Goal: Task Accomplishment & Management: Use online tool/utility

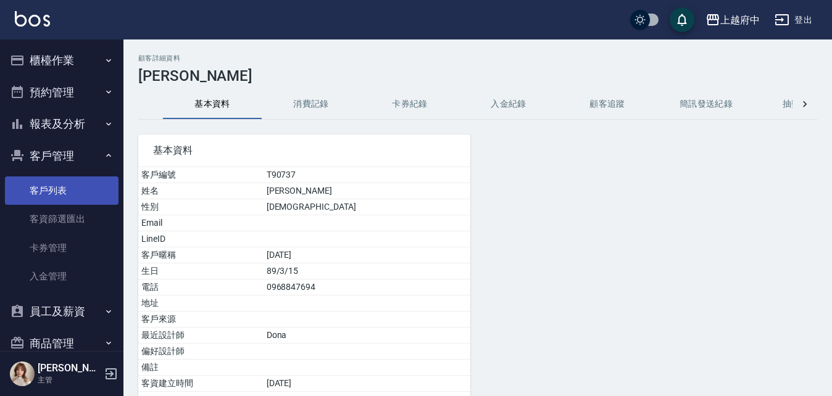
drag, startPoint x: 63, startPoint y: 182, endPoint x: 60, endPoint y: 190, distance: 8.6
click at [63, 182] on link "客戶列表" at bounding box center [62, 191] width 114 height 28
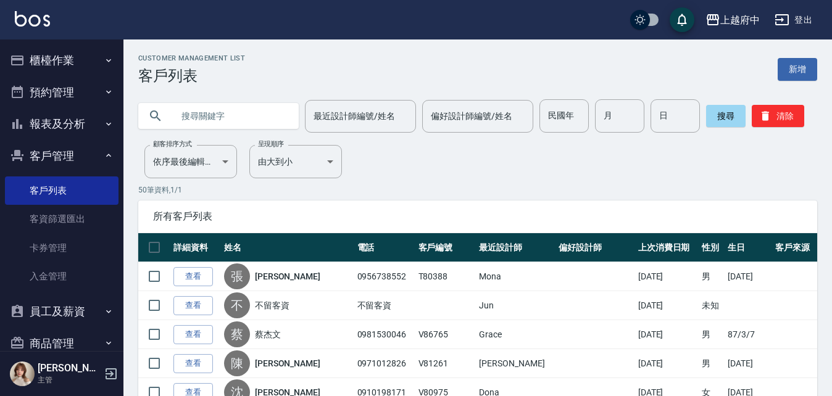
click at [188, 117] on input "text" at bounding box center [231, 115] width 116 height 33
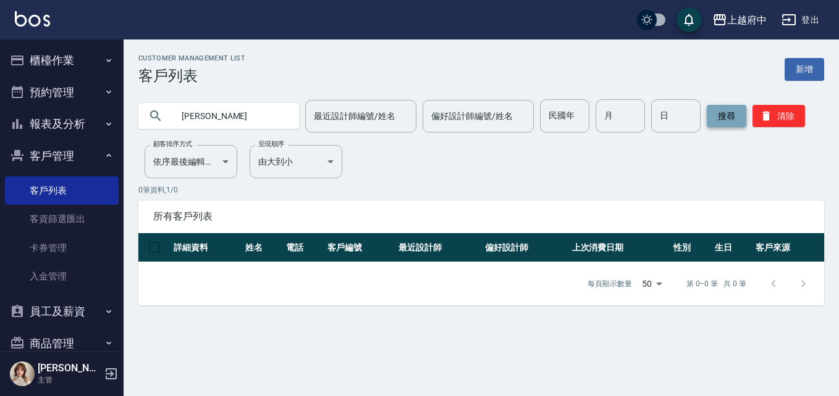
type input "王雅"
click at [727, 117] on button "搜尋" at bounding box center [726, 116] width 40 height 22
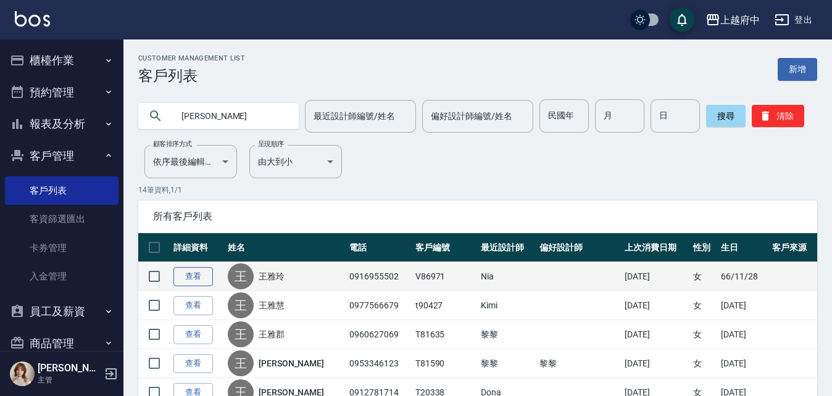
click at [195, 278] on link "查看" at bounding box center [194, 276] width 40 height 19
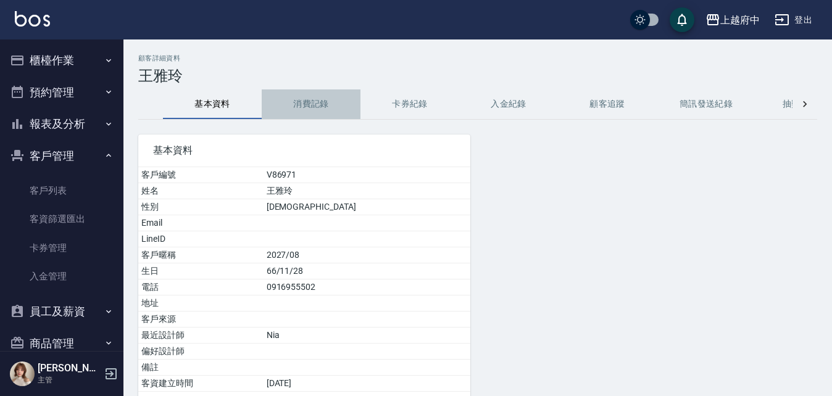
click at [321, 103] on button "消費記錄" at bounding box center [311, 105] width 99 height 30
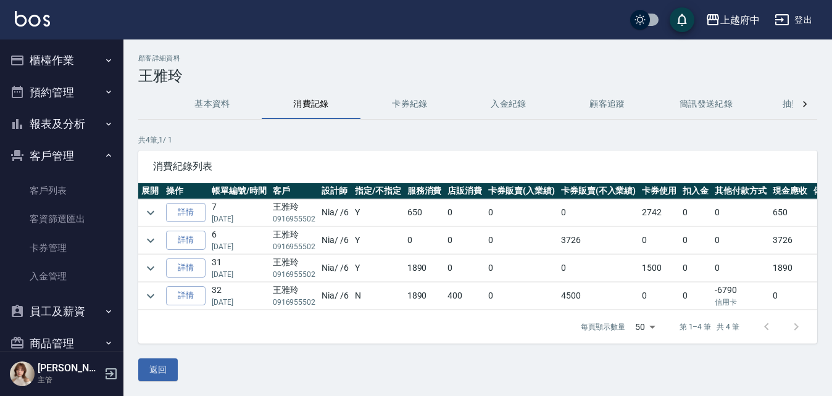
scroll to position [9, 0]
click at [156, 235] on icon "expand row" at bounding box center [150, 240] width 15 height 15
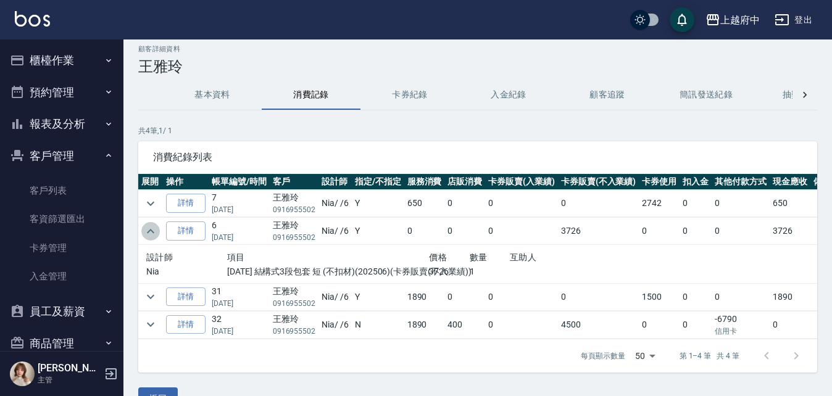
click at [159, 235] on button "expand row" at bounding box center [150, 231] width 19 height 19
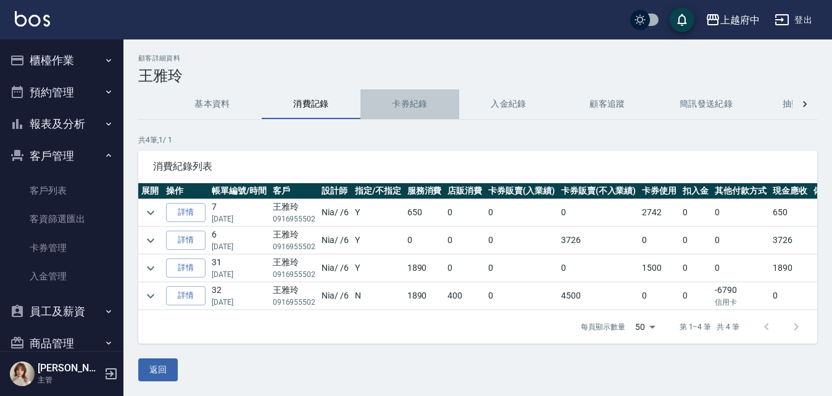
click at [407, 101] on button "卡券紀錄" at bounding box center [410, 105] width 99 height 30
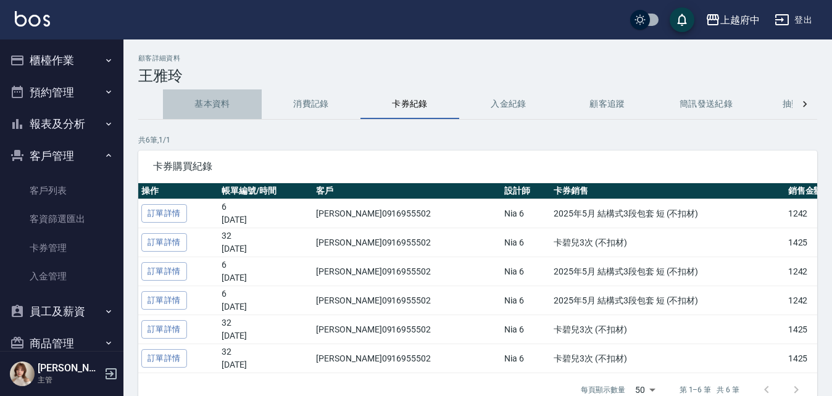
click at [212, 99] on button "基本資料" at bounding box center [212, 105] width 99 height 30
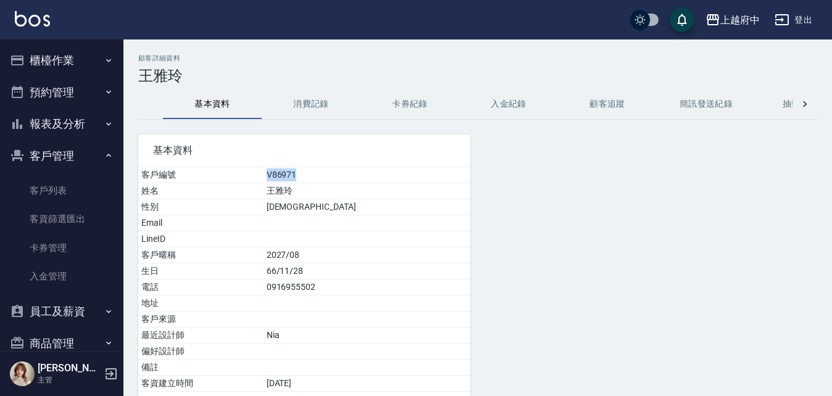
drag, startPoint x: 350, startPoint y: 174, endPoint x: 272, endPoint y: 177, distance: 78.5
click at [272, 177] on tr "客戶編號 V86971" at bounding box center [304, 175] width 332 height 16
copy tr "客戶編號 V86971"
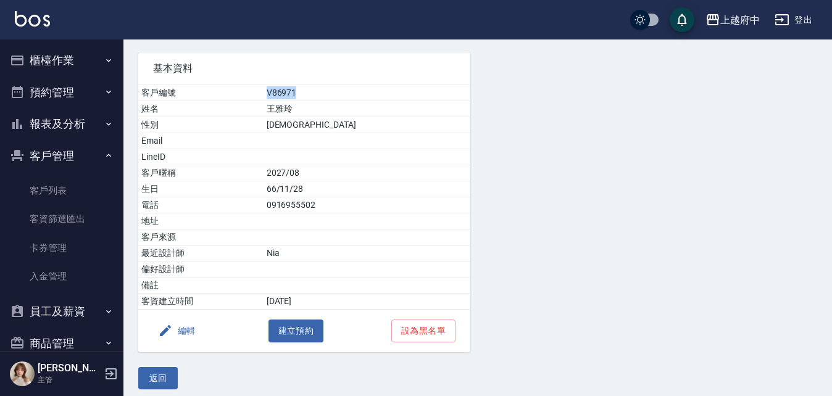
scroll to position [90, 0]
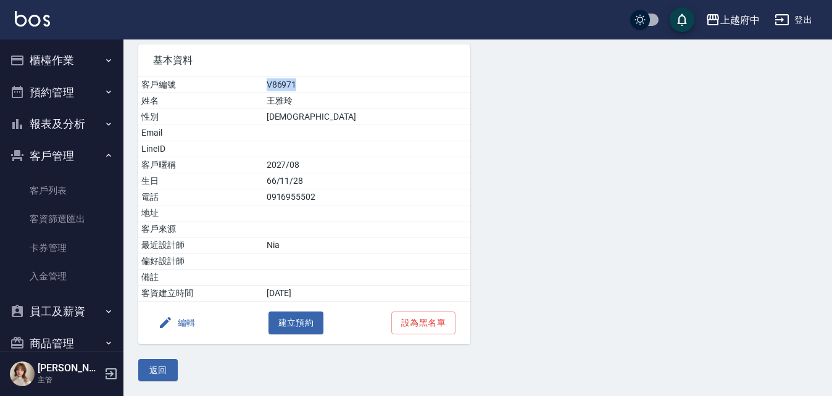
drag, startPoint x: 157, startPoint y: 372, endPoint x: 163, endPoint y: 369, distance: 6.9
click at [157, 372] on button "返回" at bounding box center [158, 370] width 40 height 23
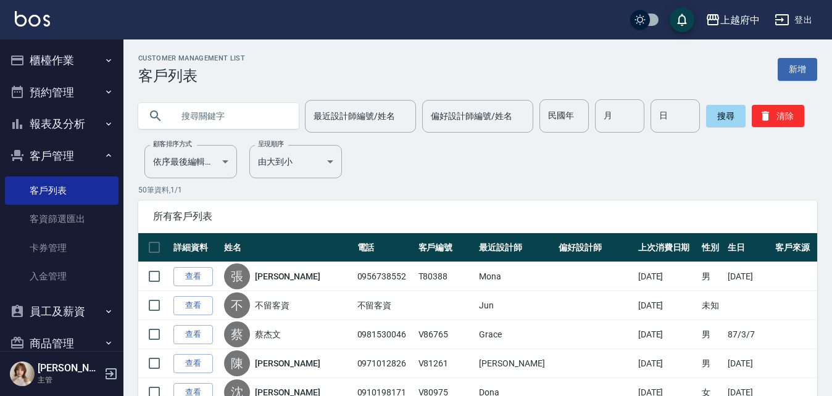
click at [216, 115] on input "text" at bounding box center [231, 115] width 116 height 33
type input "81430"
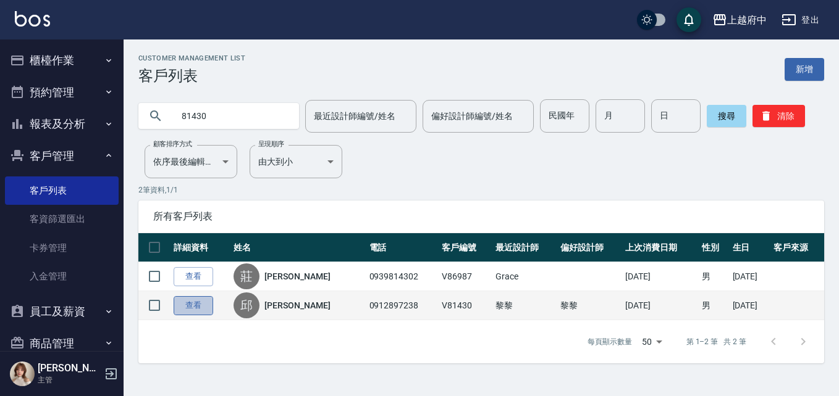
click at [191, 305] on link "查看" at bounding box center [194, 305] width 40 height 19
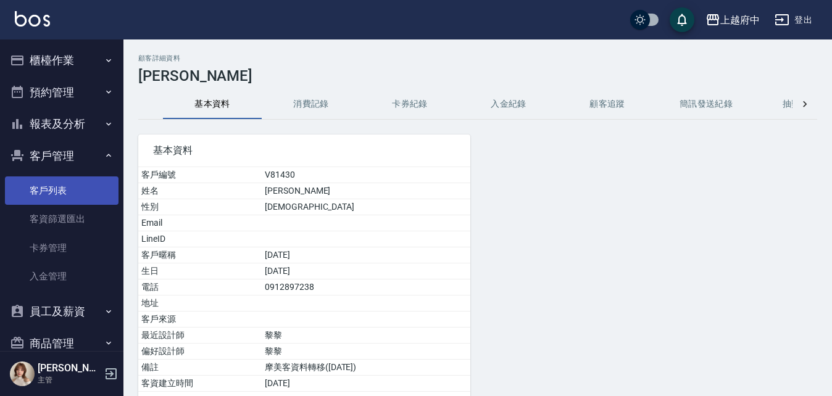
click at [54, 189] on link "客戶列表" at bounding box center [62, 191] width 114 height 28
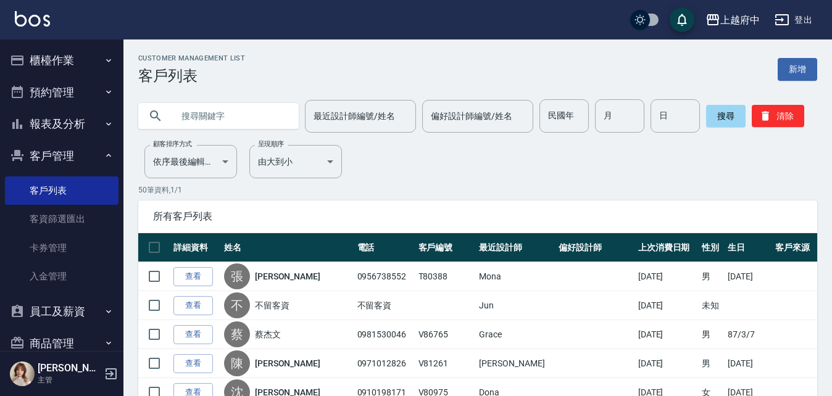
click at [238, 112] on input "text" at bounding box center [231, 115] width 116 height 33
type input "0976699085"
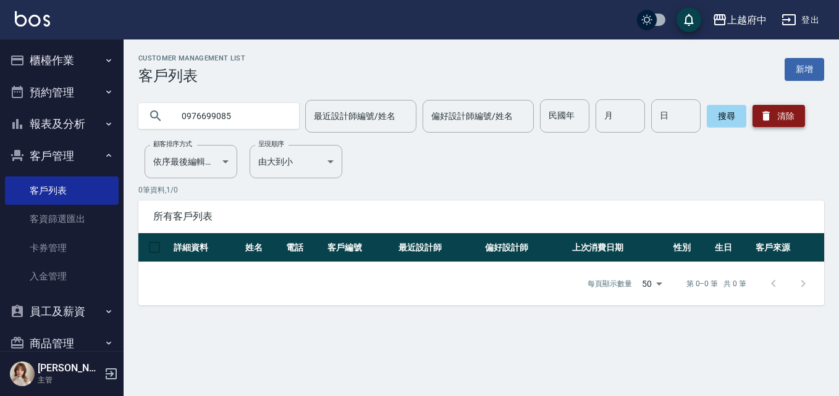
click at [790, 114] on button "清除" at bounding box center [778, 116] width 52 height 22
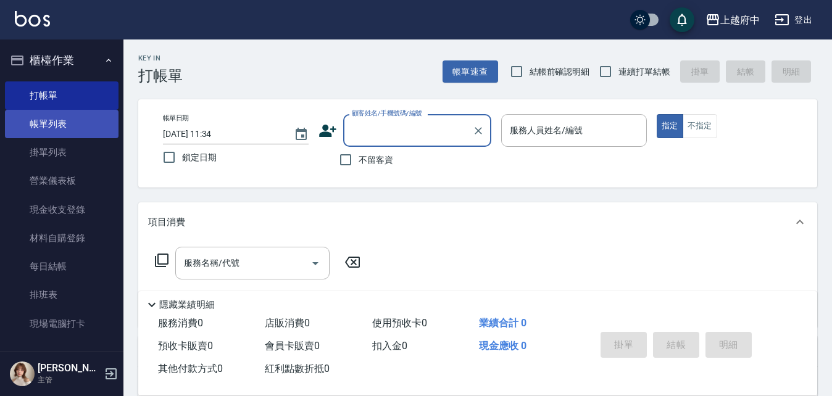
click at [57, 127] on link "帳單列表" at bounding box center [62, 124] width 114 height 28
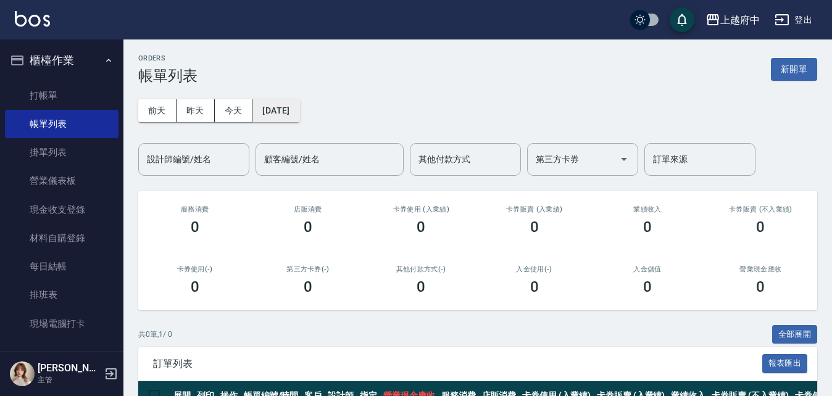
click at [293, 110] on button "[DATE]" at bounding box center [276, 110] width 47 height 23
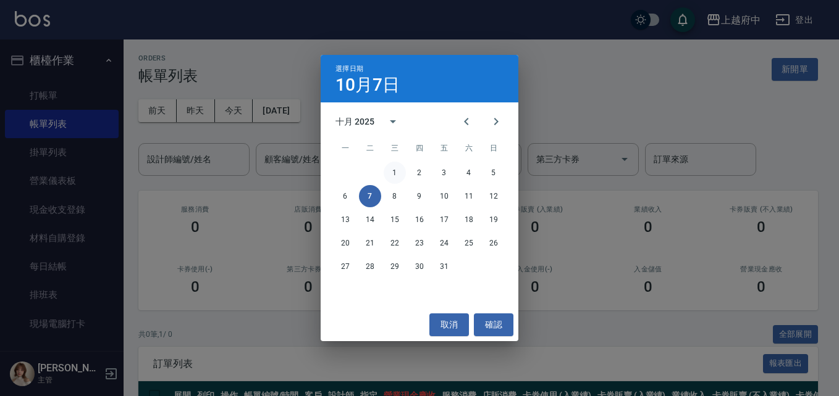
click at [396, 166] on button "1" at bounding box center [394, 173] width 22 height 22
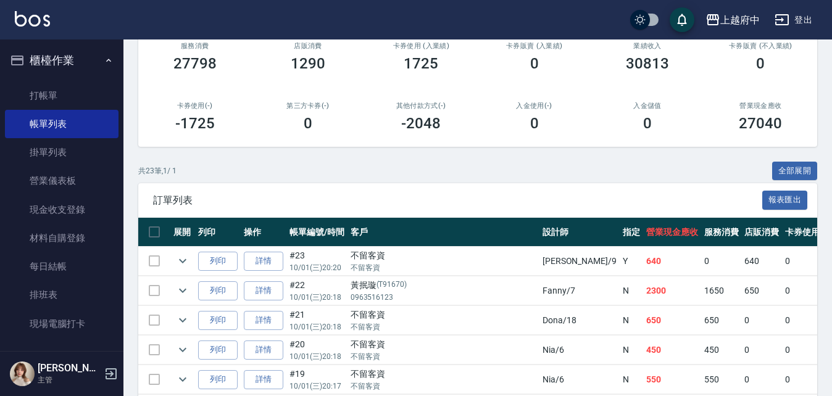
scroll to position [185, 0]
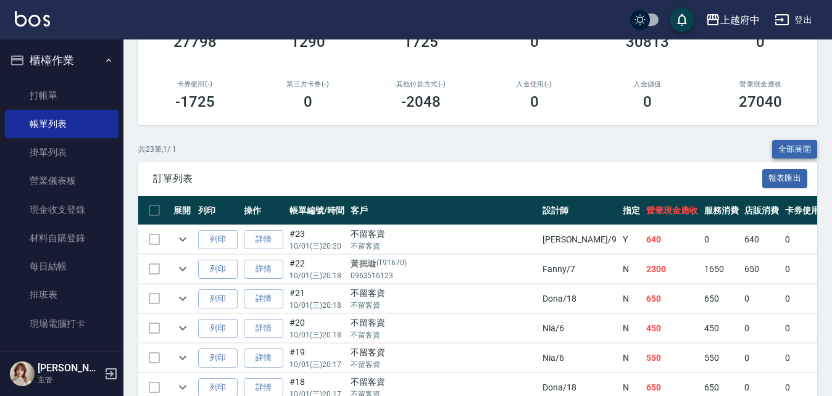
click at [789, 146] on button "全部展開" at bounding box center [796, 149] width 46 height 19
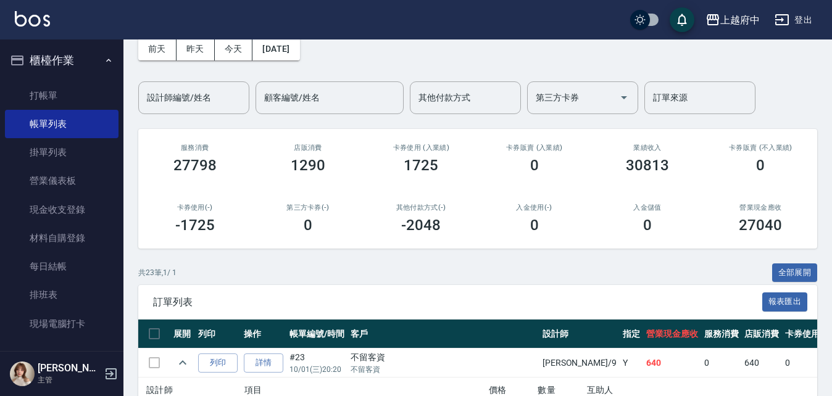
scroll to position [0, 0]
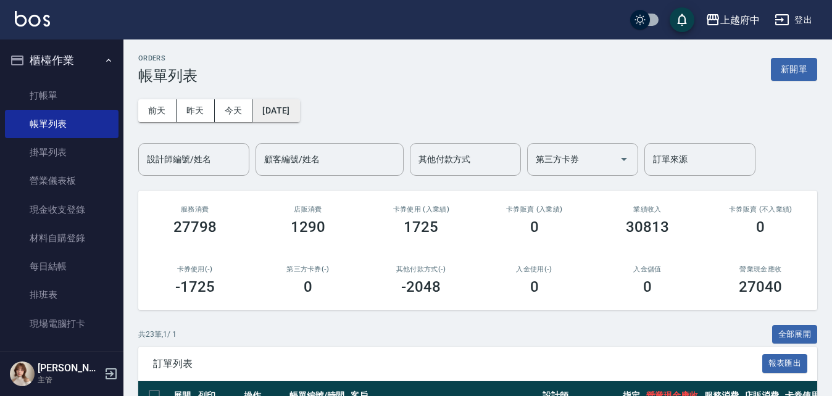
click at [300, 107] on button "[DATE]" at bounding box center [276, 110] width 47 height 23
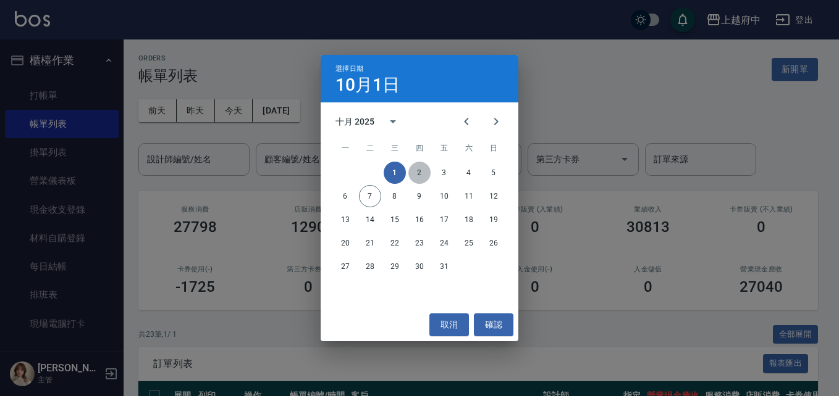
click at [424, 169] on button "2" at bounding box center [419, 173] width 22 height 22
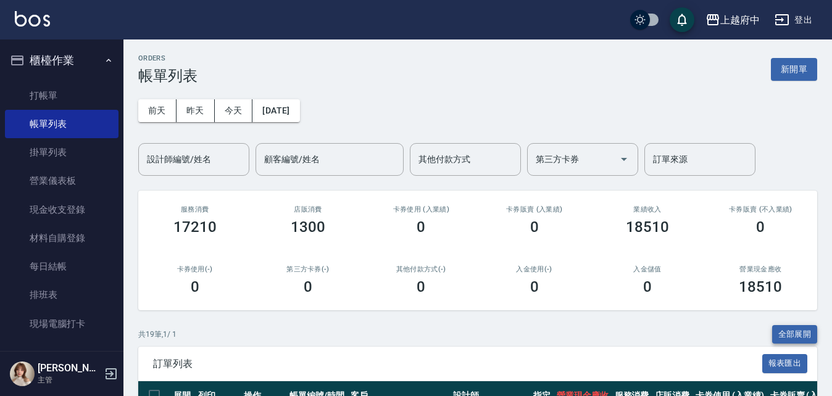
click at [806, 332] on button "全部展開" at bounding box center [796, 334] width 46 height 19
click at [287, 109] on button "[DATE]" at bounding box center [276, 110] width 47 height 23
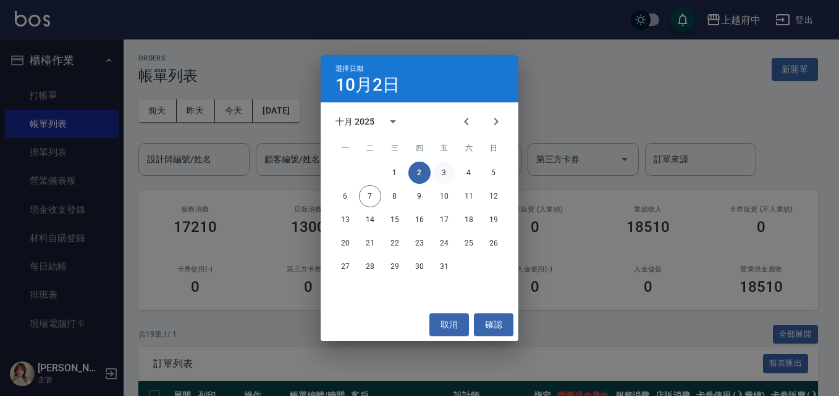
click at [438, 172] on button "3" at bounding box center [444, 173] width 22 height 22
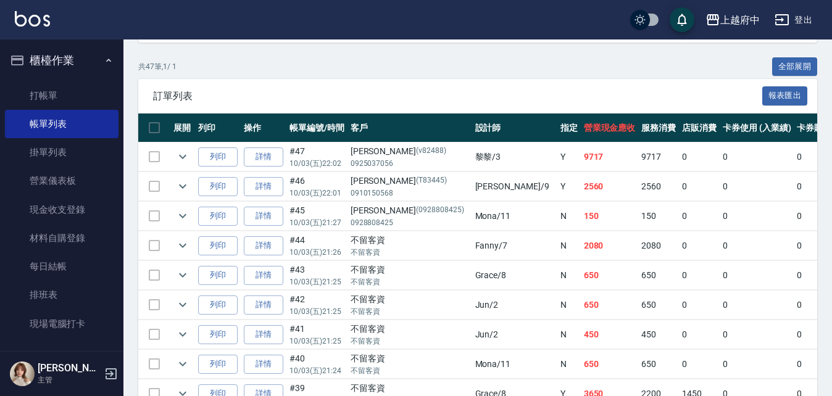
scroll to position [247, 0]
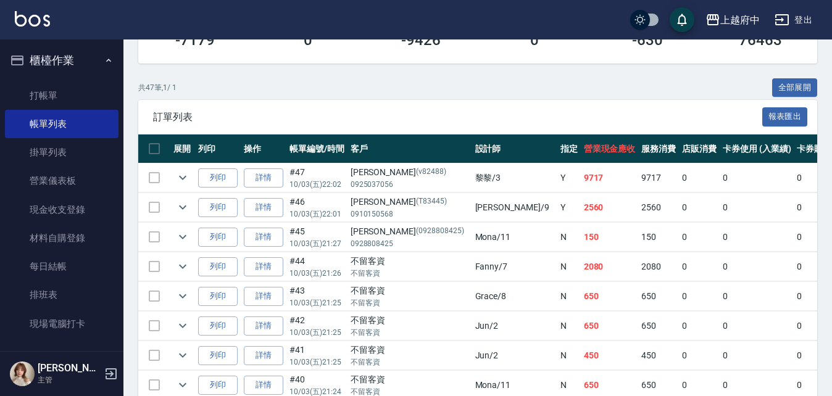
drag, startPoint x: 808, startPoint y: 82, endPoint x: 732, endPoint y: 77, distance: 76.7
click at [808, 82] on button "全部展開" at bounding box center [796, 87] width 46 height 19
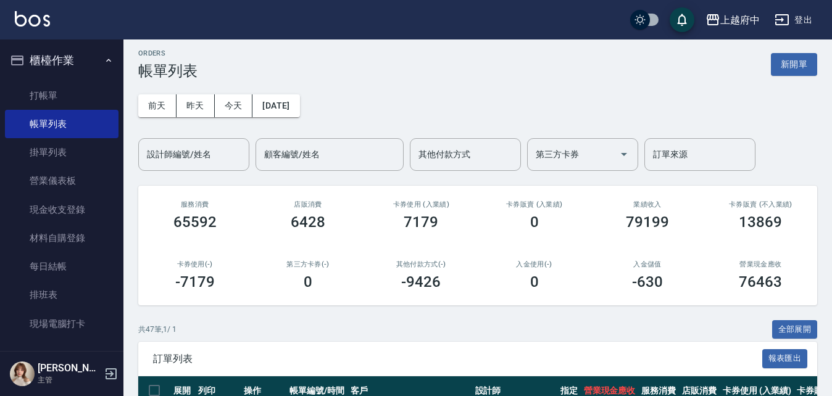
scroll to position [0, 0]
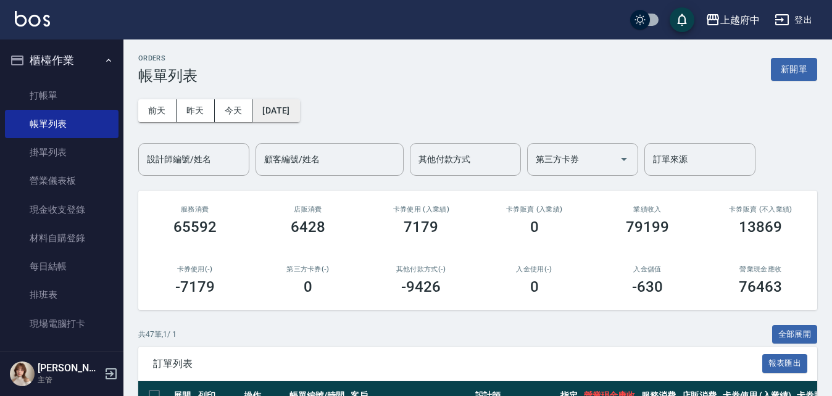
click at [297, 103] on button "[DATE]" at bounding box center [276, 110] width 47 height 23
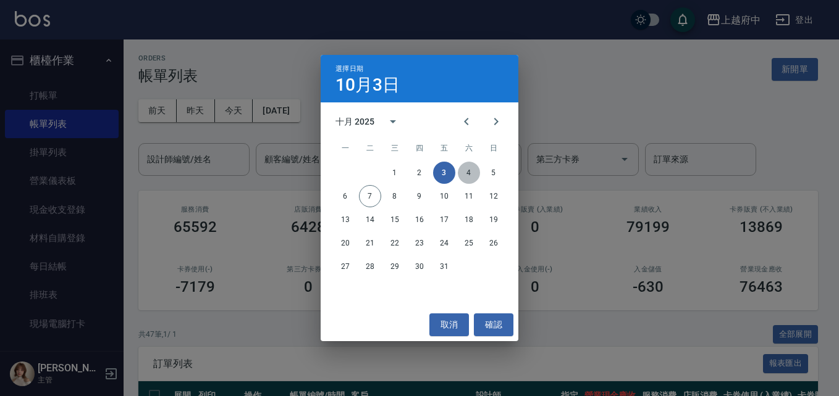
click at [465, 169] on button "4" at bounding box center [469, 173] width 22 height 22
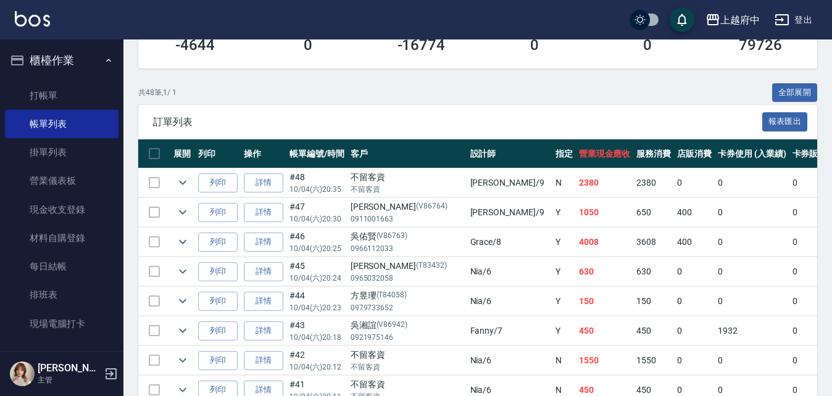
scroll to position [185, 0]
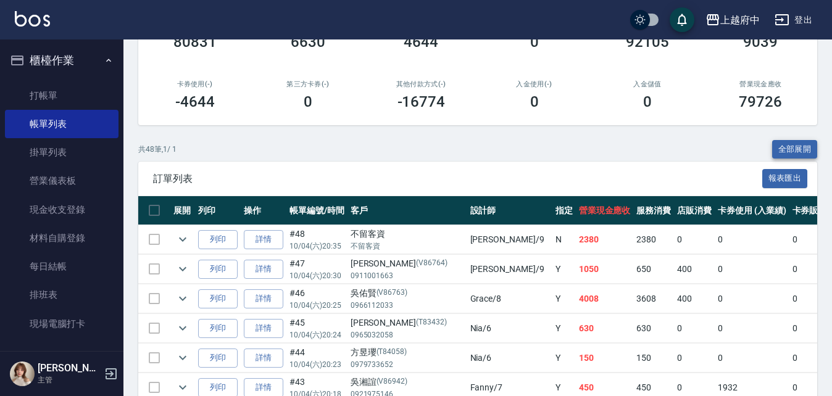
click at [800, 152] on button "全部展開" at bounding box center [796, 149] width 46 height 19
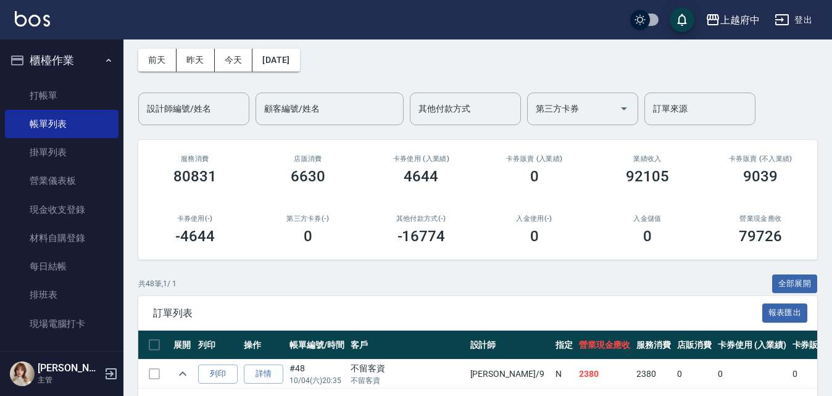
scroll to position [124, 0]
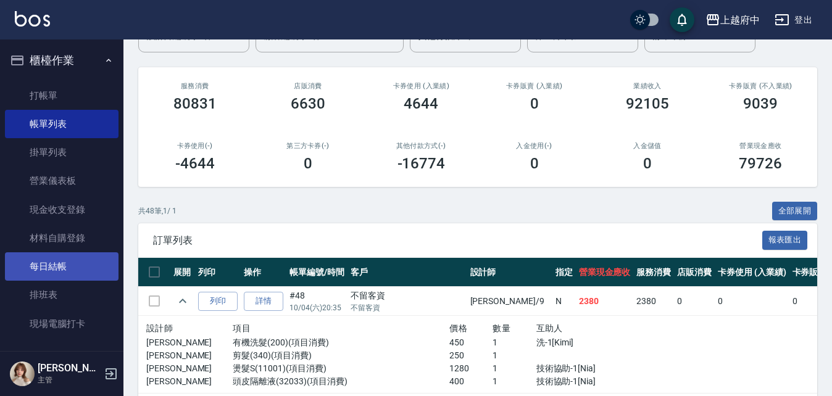
drag, startPoint x: 56, startPoint y: 272, endPoint x: 44, endPoint y: 272, distance: 11.1
click at [56, 272] on link "每日結帳" at bounding box center [62, 267] width 114 height 28
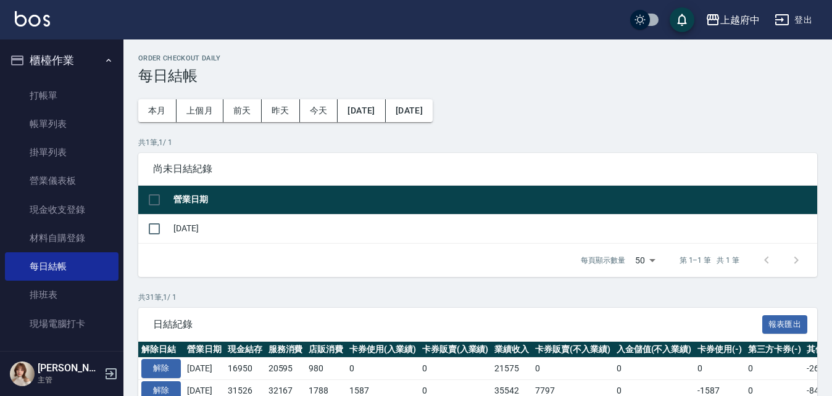
scroll to position [124, 0]
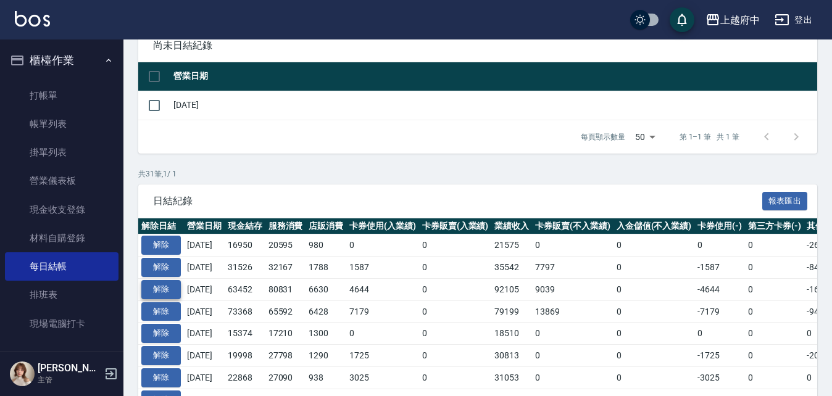
click at [157, 287] on button "解除" at bounding box center [161, 289] width 40 height 19
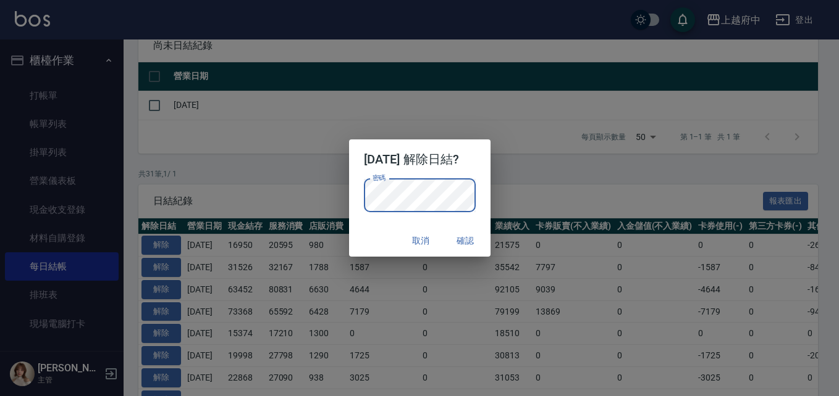
click at [488, 188] on div "密碼 密碼" at bounding box center [419, 202] width 141 height 46
click at [479, 241] on button "確認" at bounding box center [466, 241] width 40 height 23
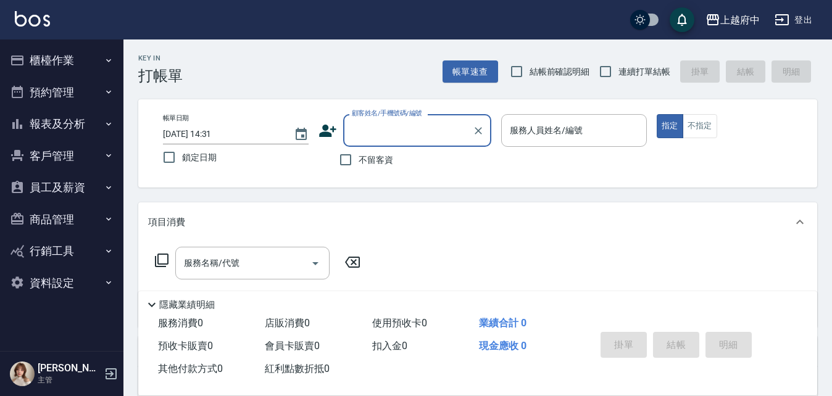
click at [371, 135] on input "顧客姓名/手機號碼/編號" at bounding box center [408, 131] width 119 height 22
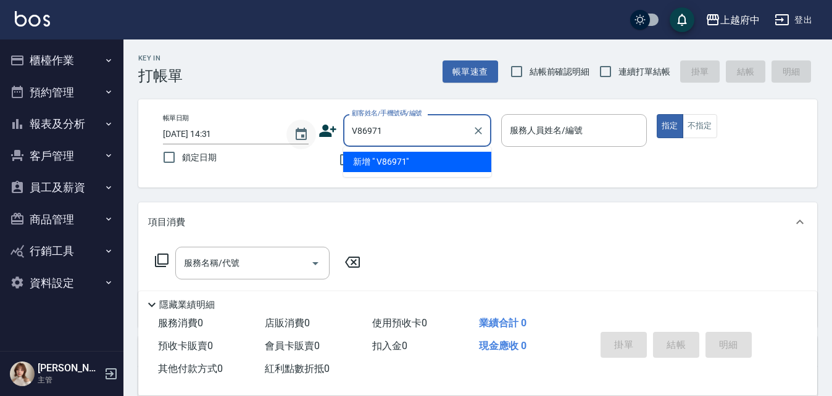
drag, startPoint x: 371, startPoint y: 132, endPoint x: 300, endPoint y: 122, distance: 71.6
click at [308, 133] on div "帳單日期 2025/10/07 14:31 鎖定日期 顧客姓名/手機號碼/編號 V86971 顧客姓名/手機號碼/編號 不留客資 服務人員姓名/編號 服務人員…" at bounding box center [478, 143] width 650 height 59
click at [399, 161] on li "王雅玲/0916955502/V86971" at bounding box center [417, 162] width 148 height 20
type input "王雅玲/0916955502/V86971"
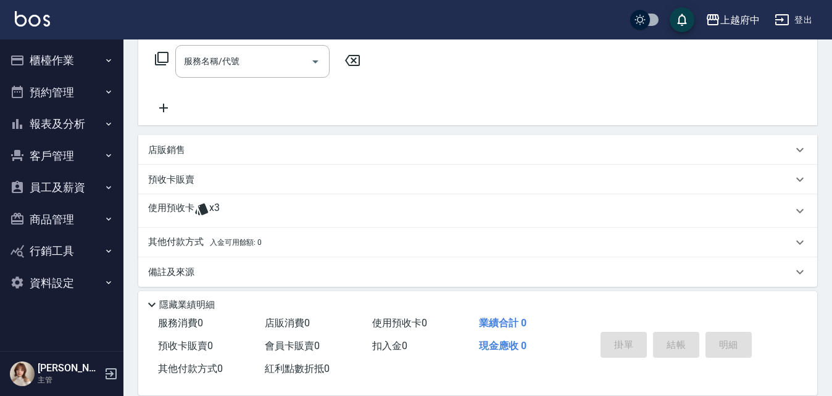
scroll to position [211, 0]
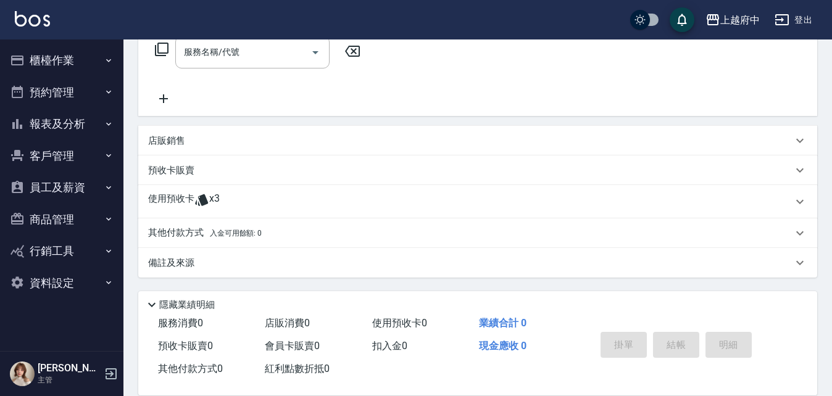
drag, startPoint x: 174, startPoint y: 189, endPoint x: 191, endPoint y: 188, distance: 17.3
click at [175, 189] on div "使用預收卡 x3" at bounding box center [477, 201] width 679 height 33
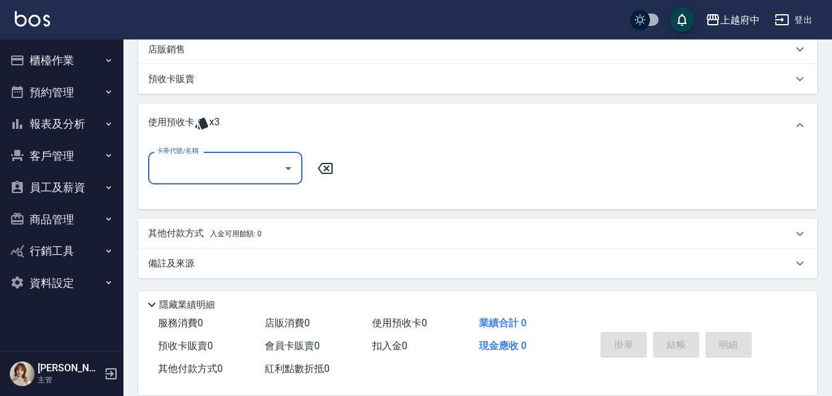
scroll to position [303, 0]
click at [283, 171] on icon "Open" at bounding box center [288, 168] width 15 height 15
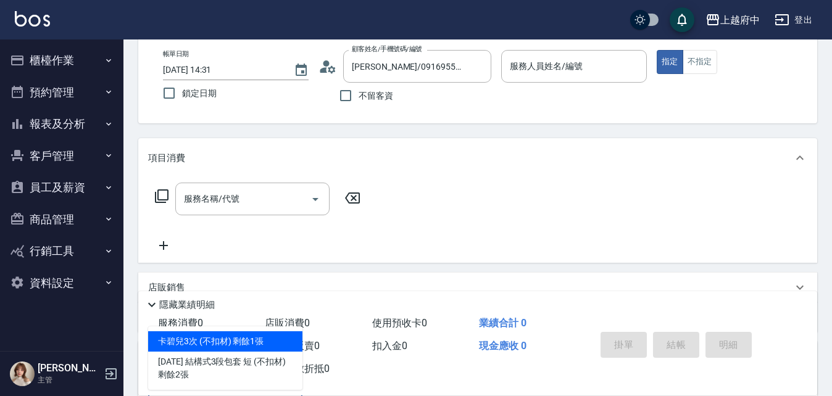
scroll to position [0, 0]
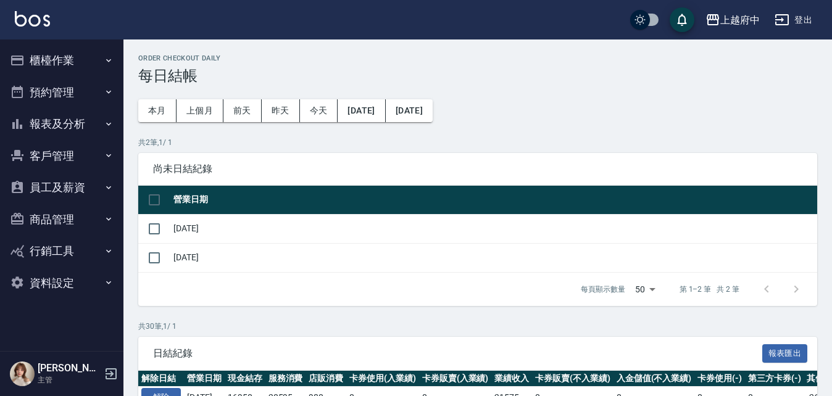
click at [59, 57] on button "櫃檯作業" at bounding box center [62, 60] width 114 height 32
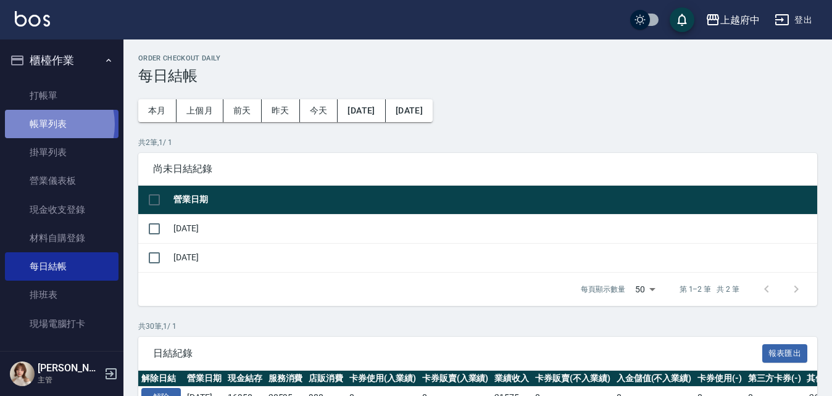
click at [43, 124] on link "帳單列表" at bounding box center [62, 124] width 114 height 28
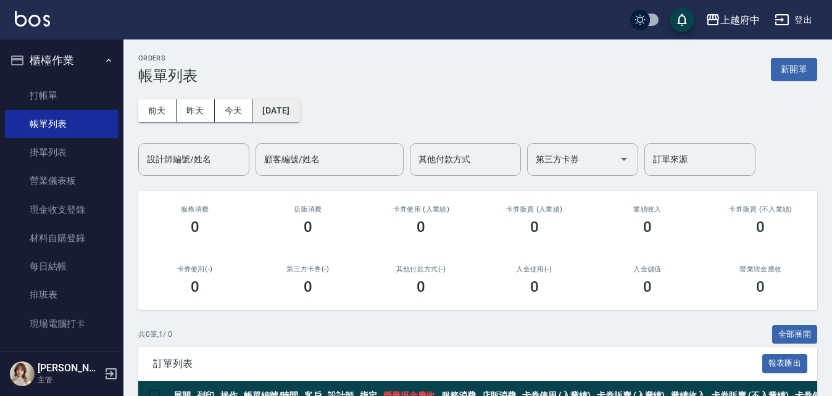
click at [300, 112] on button "[DATE]" at bounding box center [276, 110] width 47 height 23
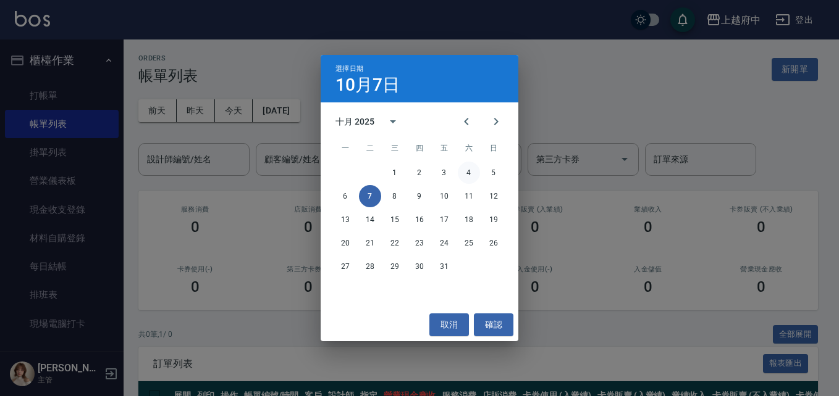
click at [469, 169] on button "4" at bounding box center [469, 173] width 22 height 22
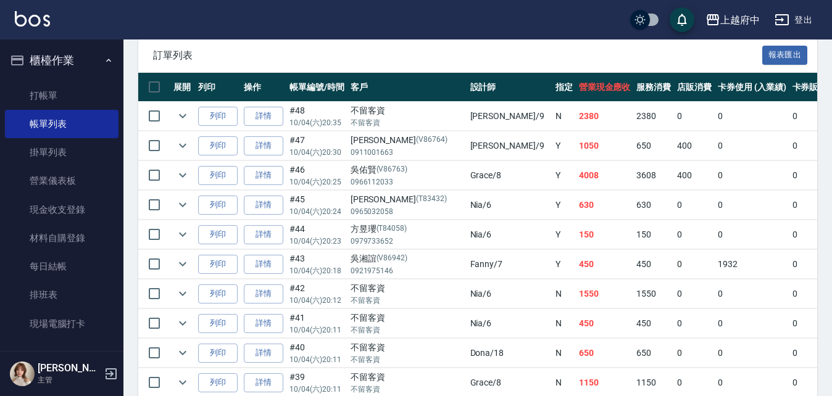
scroll to position [185, 0]
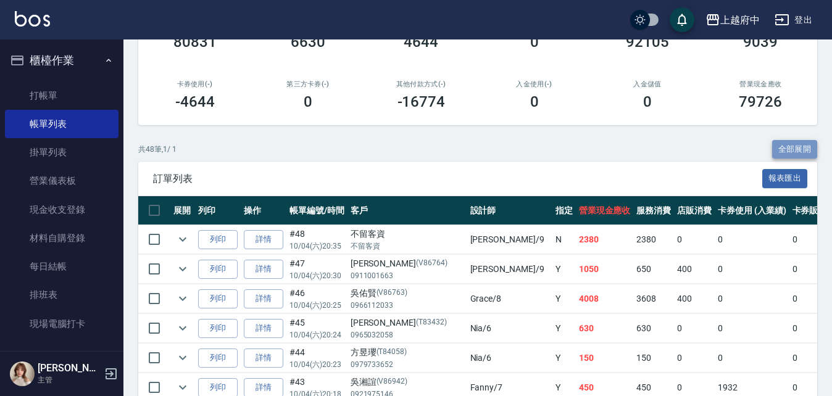
click at [806, 152] on button "全部展開" at bounding box center [796, 149] width 46 height 19
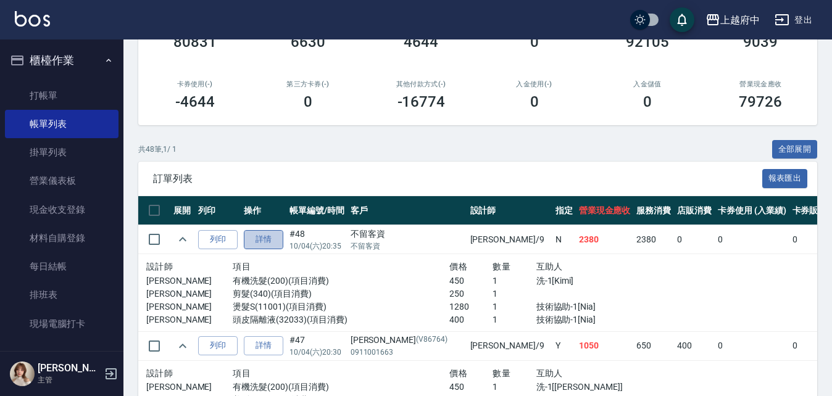
click at [255, 242] on link "詳情" at bounding box center [264, 239] width 40 height 19
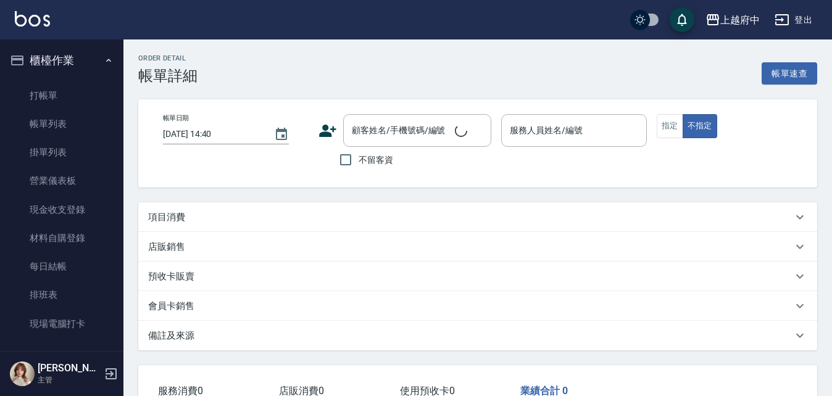
type input "2025/10/04 20:35"
checkbox input "true"
type input "David-9"
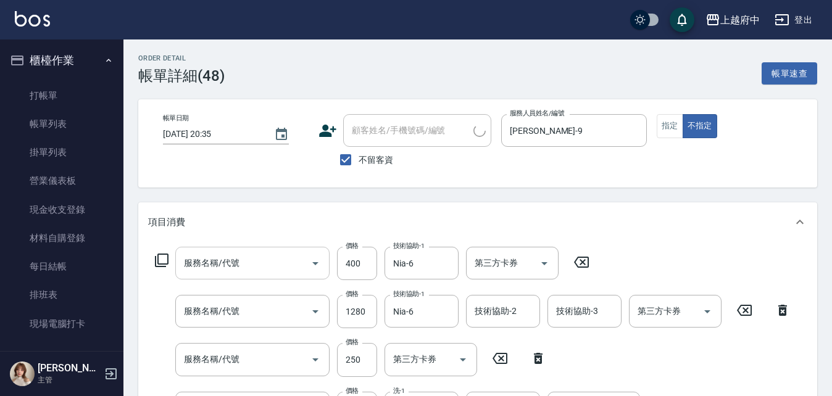
type input "頭皮隔離液(32033)"
type input "燙髮S(11001)"
type input "剪髮(340)"
type input "有機洗髮(200)"
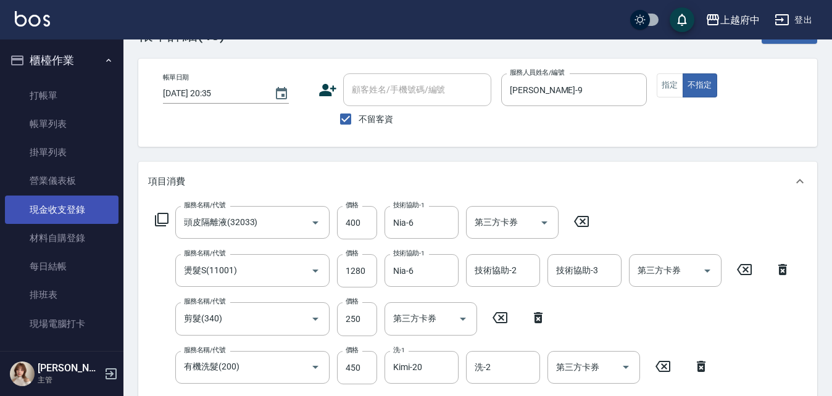
scroll to position [124, 0]
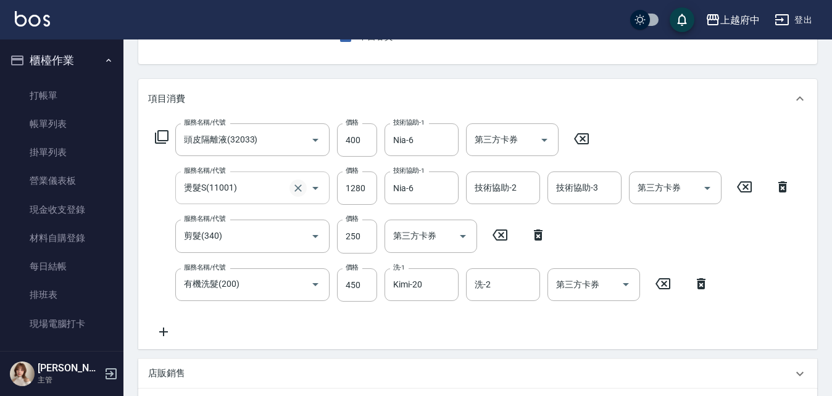
click at [300, 186] on icon "Clear" at bounding box center [298, 188] width 7 height 7
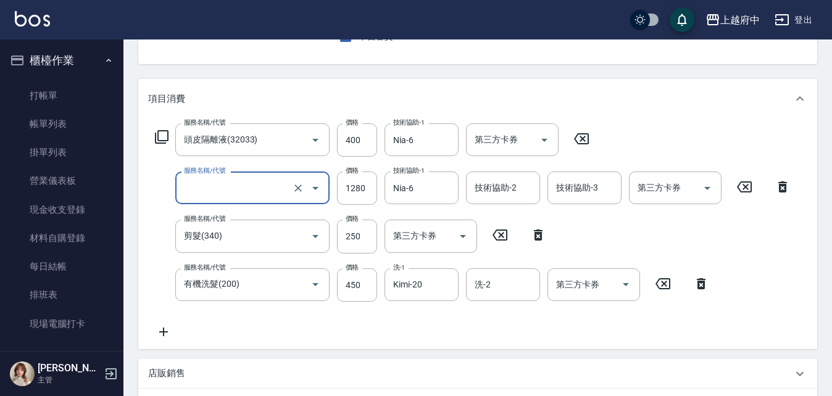
click at [243, 191] on input "服務名稱/代號" at bounding box center [235, 188] width 109 height 22
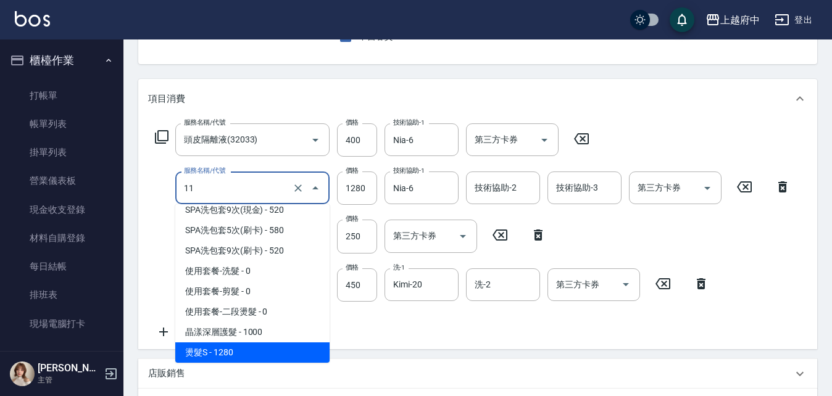
scroll to position [0, 0]
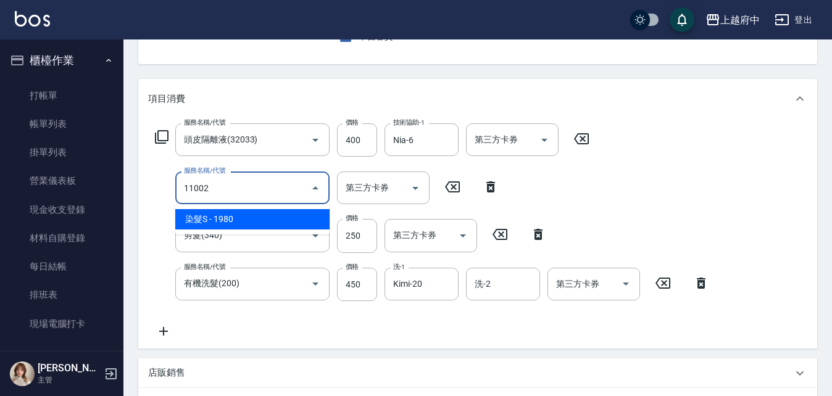
type input "染髮S(11002)"
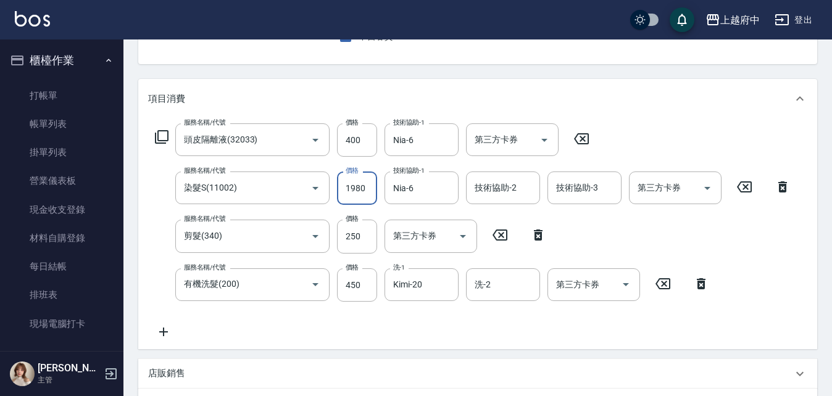
click at [474, 330] on div "服務名稱/代號 頭皮隔離液(32033) 服務名稱/代號 價格 400 價格 技術協助-1 Nia-6 技術協助-1 第三方卡券 第三方卡券 服務名稱/代號 …" at bounding box center [473, 232] width 650 height 216
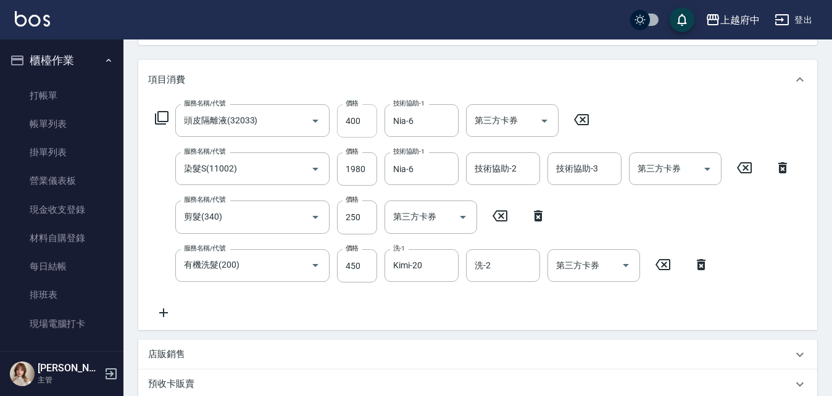
scroll to position [121, 0]
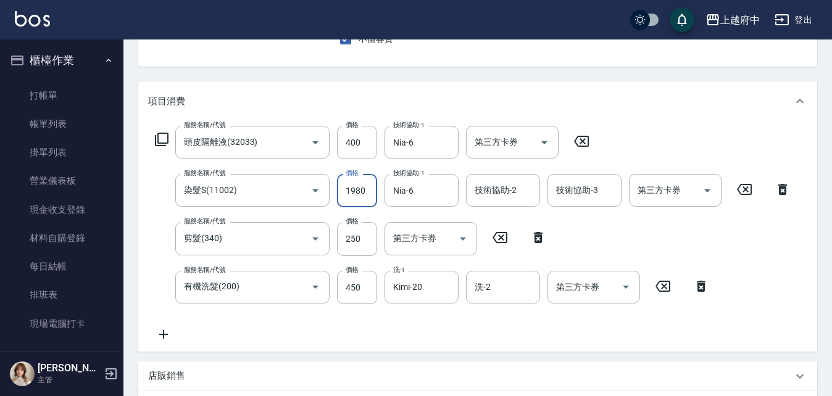
click at [346, 188] on input "1980" at bounding box center [357, 190] width 40 height 33
type input "1280"
click at [509, 330] on div "服務名稱/代號 頭皮隔離液(32033) 服務名稱/代號 價格 400 價格 技術協助-1 Nia-6 技術協助-1 第三方卡券 第三方卡券 服務名稱/代號 …" at bounding box center [473, 234] width 650 height 216
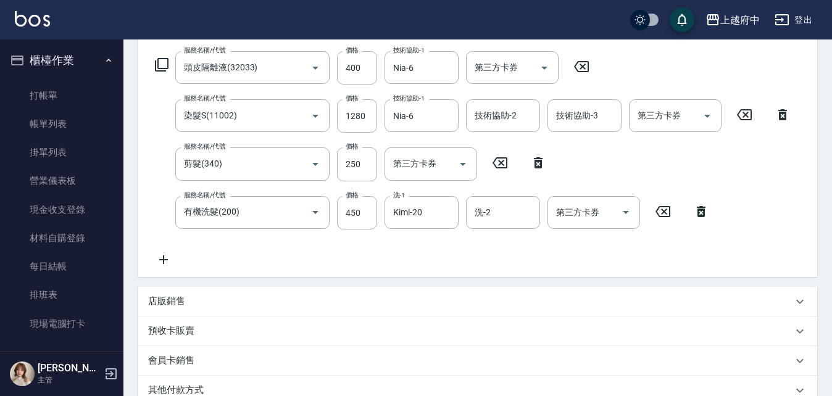
scroll to position [368, 0]
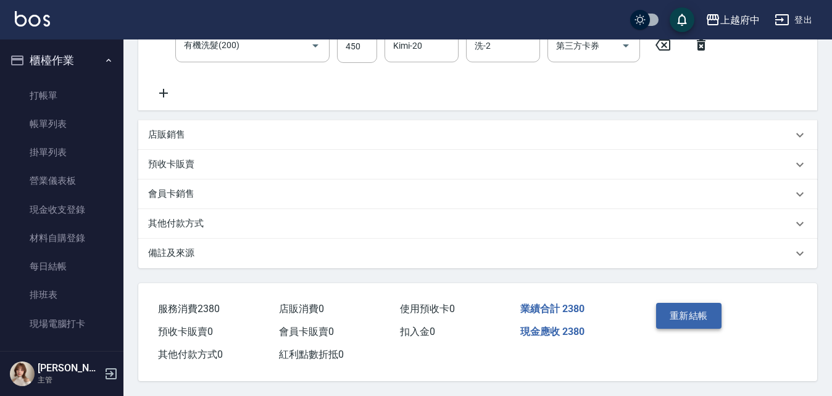
click at [696, 303] on button "重新結帳" at bounding box center [688, 316] width 65 height 26
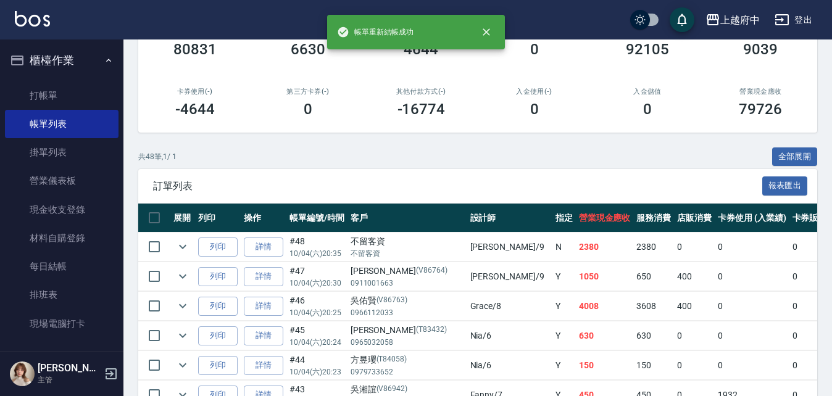
scroll to position [185, 0]
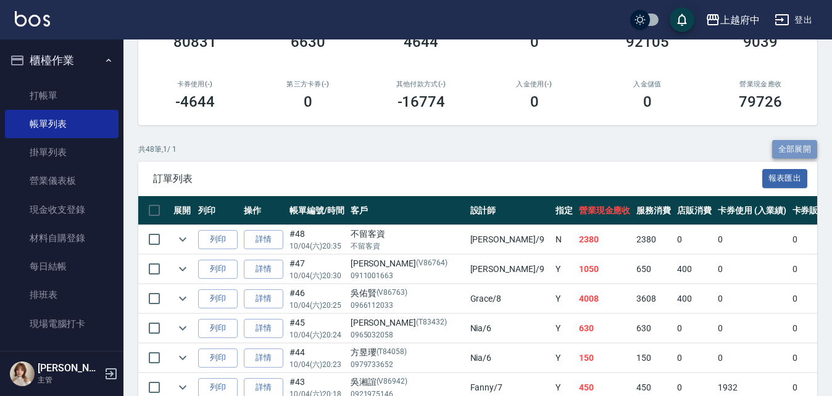
click at [791, 146] on button "全部展開" at bounding box center [796, 149] width 46 height 19
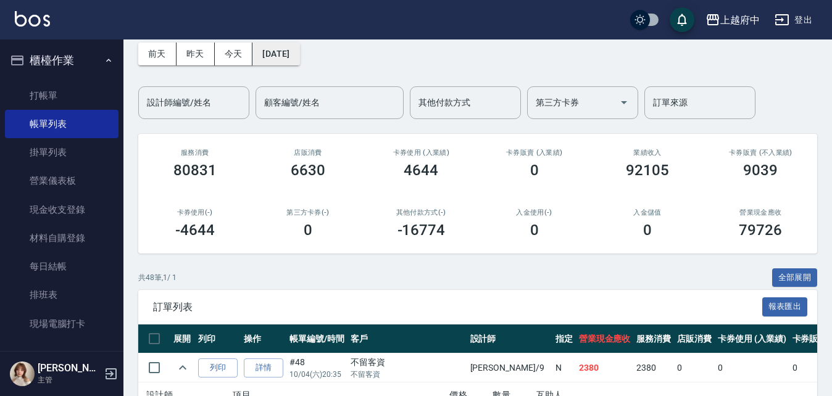
scroll to position [0, 0]
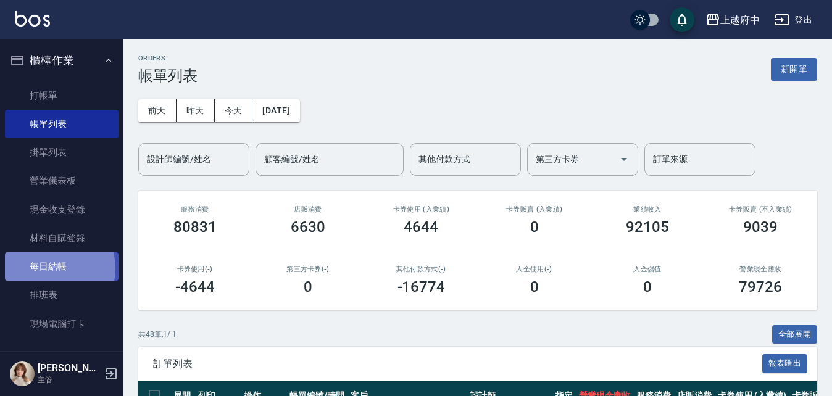
click at [52, 269] on link "每日結帳" at bounding box center [62, 267] width 114 height 28
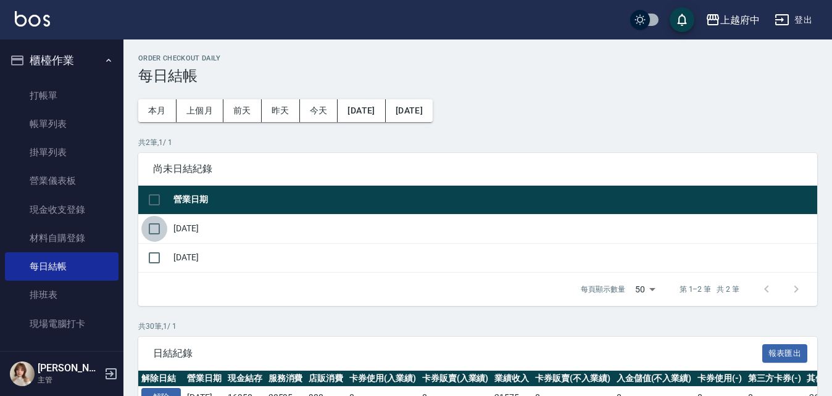
click at [159, 225] on input "checkbox" at bounding box center [154, 229] width 26 height 26
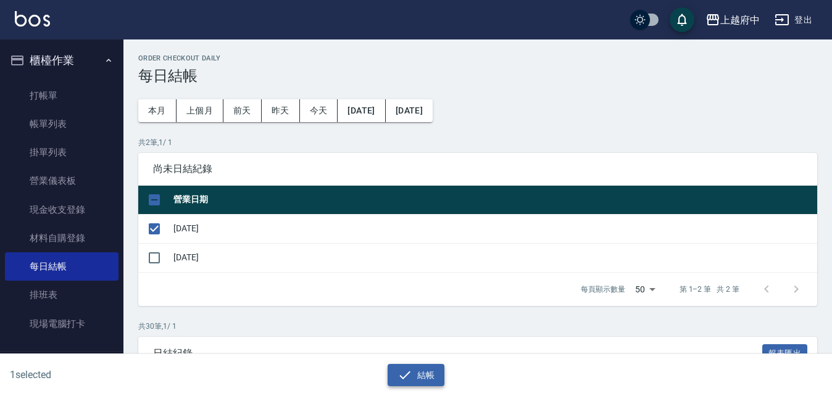
click at [419, 370] on button "結帳" at bounding box center [416, 375] width 57 height 23
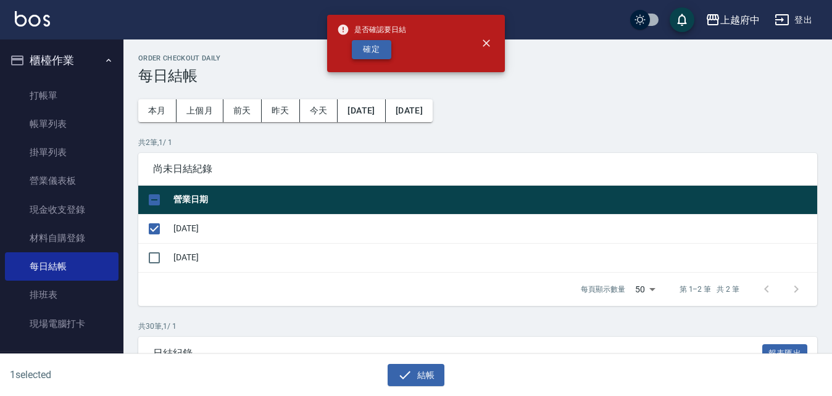
click at [372, 44] on button "確定" at bounding box center [372, 49] width 40 height 19
checkbox input "false"
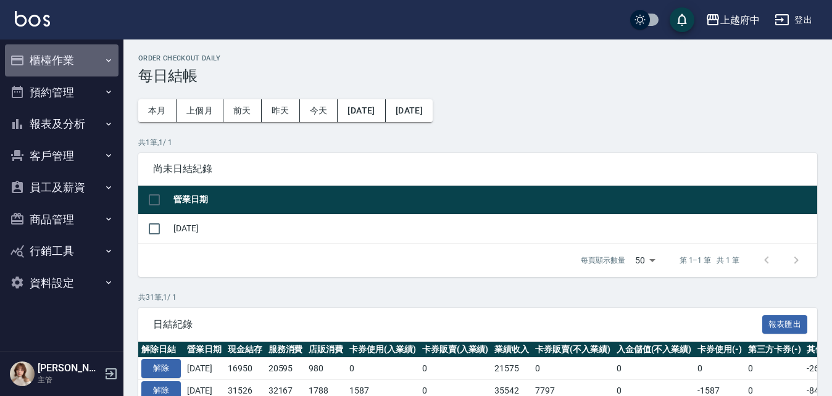
click at [55, 58] on button "櫃檯作業" at bounding box center [62, 60] width 114 height 32
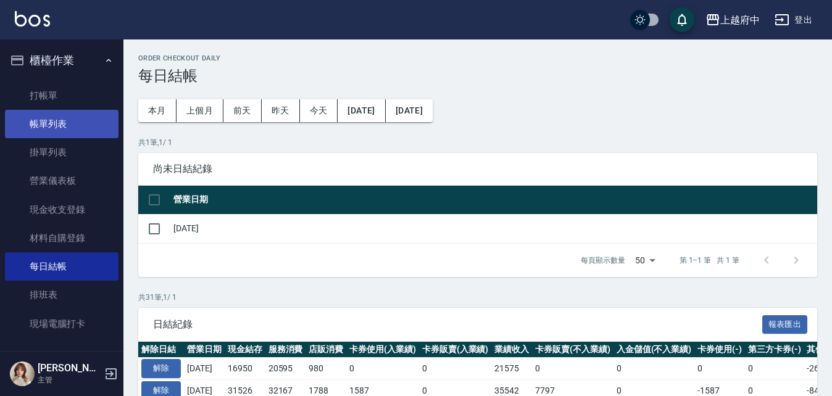
click at [49, 119] on link "帳單列表" at bounding box center [62, 124] width 114 height 28
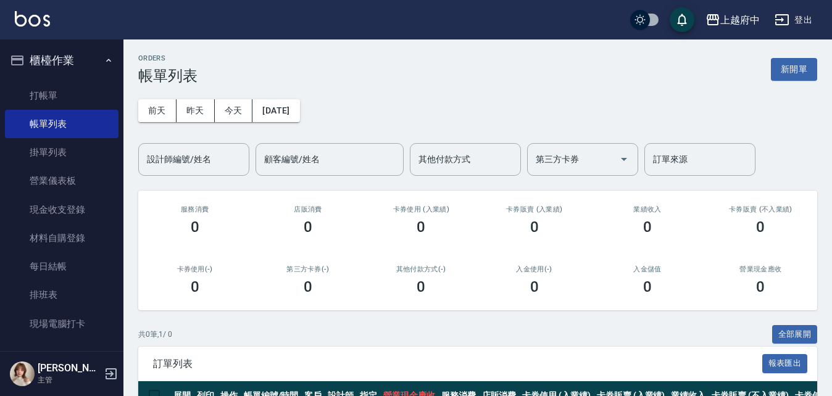
click at [364, 95] on div "[DATE] [DATE] [DATE] [DATE] 設計師編號/姓名 設計師編號/姓名 顧客編號/姓名 顧客編號/姓名 其他付款方式 其他付款方式 第三方…" at bounding box center [477, 130] width 679 height 91
click at [280, 107] on button "[DATE]" at bounding box center [276, 110] width 47 height 23
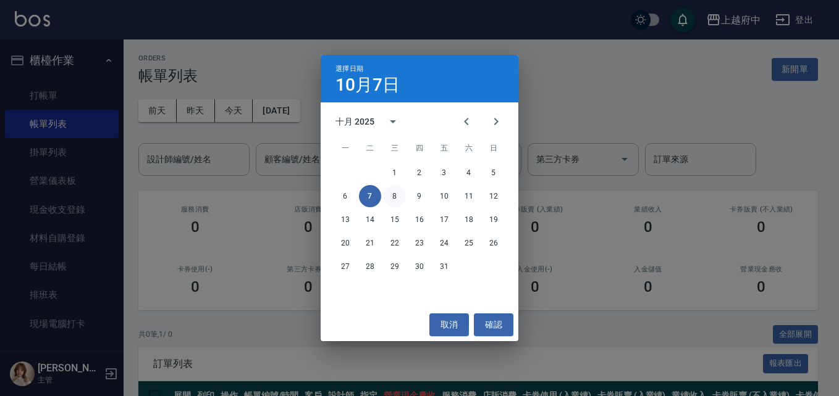
click at [394, 198] on button "8" at bounding box center [394, 196] width 22 height 22
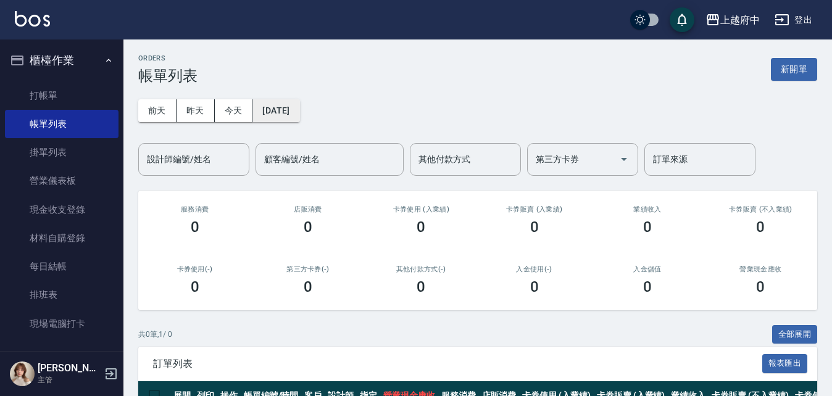
click at [300, 104] on button "2025/10/08" at bounding box center [276, 110] width 47 height 23
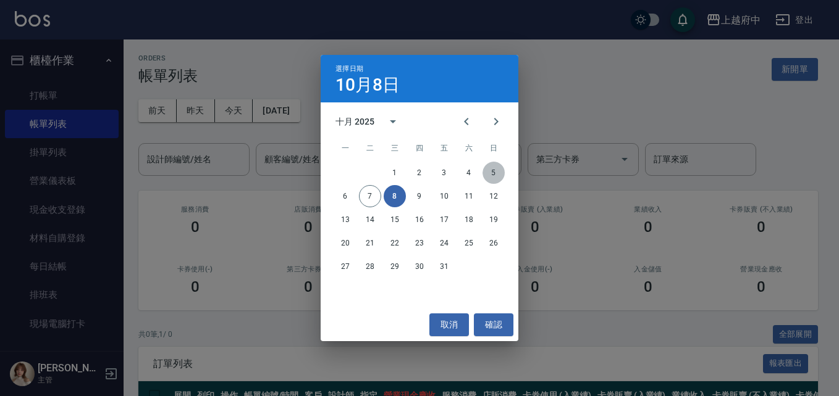
click at [490, 168] on button "5" at bounding box center [493, 173] width 22 height 22
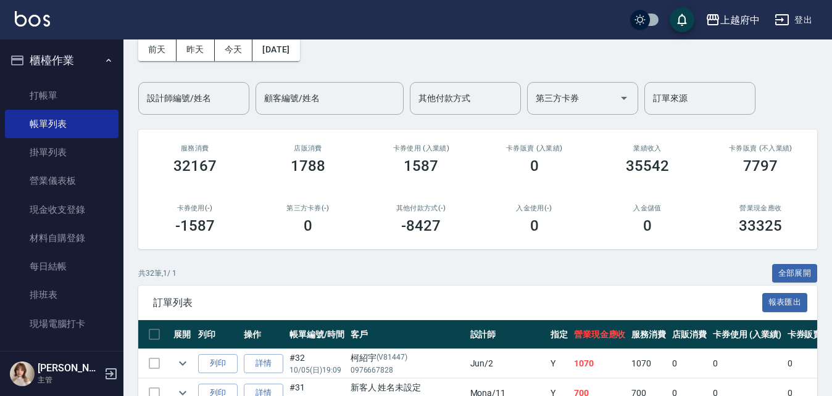
scroll to position [62, 0]
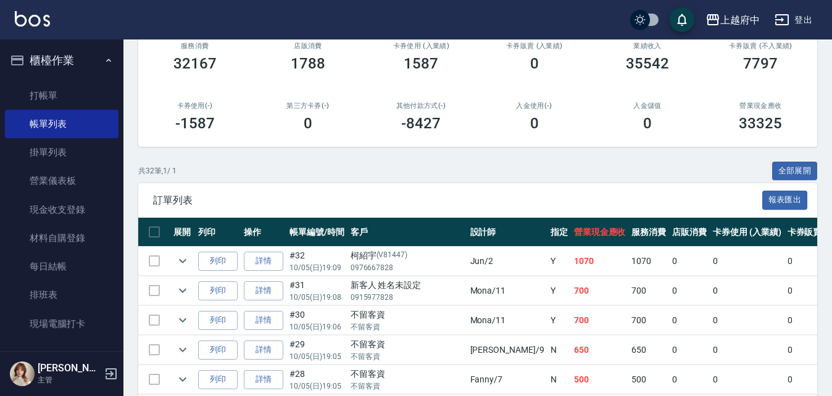
scroll to position [185, 0]
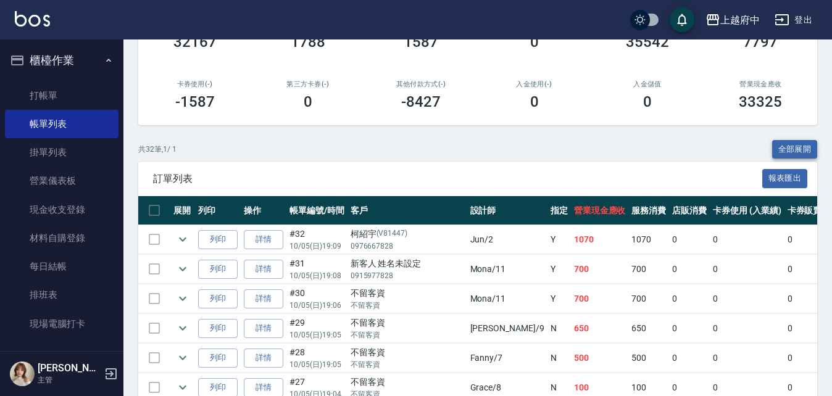
click at [802, 146] on button "全部展開" at bounding box center [796, 149] width 46 height 19
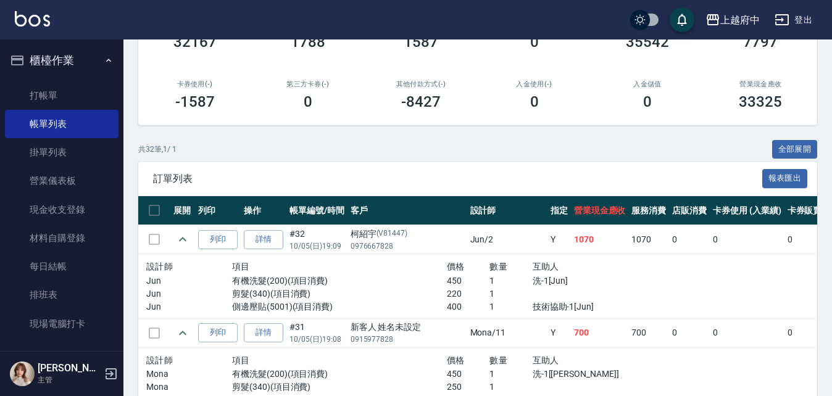
click at [617, 145] on div "共 32 筆, 1 / 1 全部展開" at bounding box center [477, 149] width 679 height 19
click at [569, 140] on div "共 32 筆, 1 / 1 全部展開" at bounding box center [477, 149] width 679 height 19
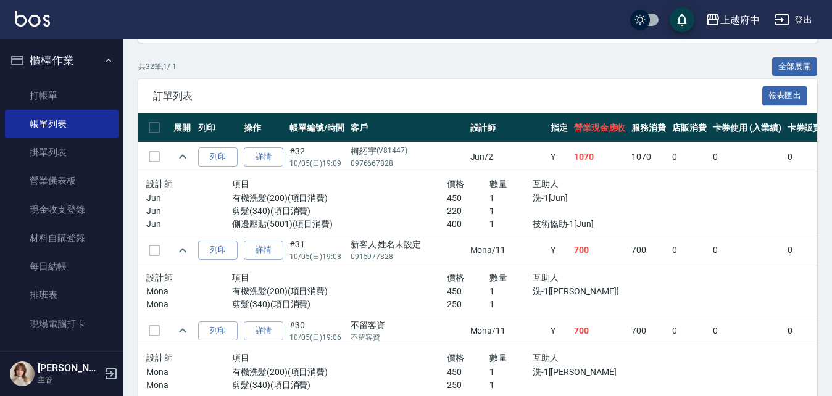
scroll to position [247, 0]
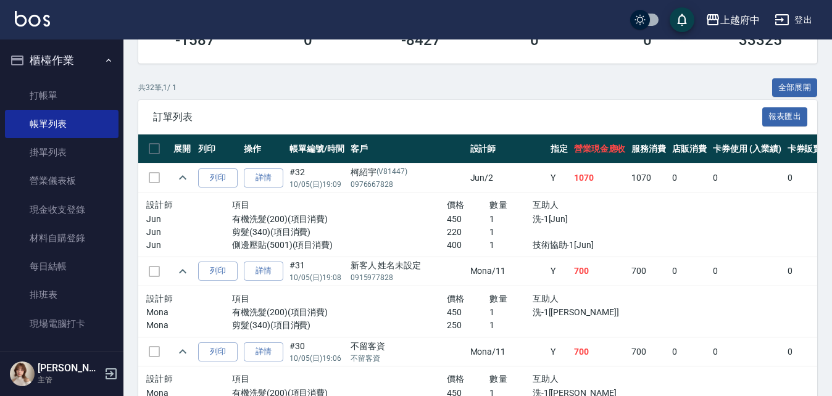
click at [283, 86] on div "共 32 筆, 1 / 1 全部展開" at bounding box center [477, 87] width 679 height 19
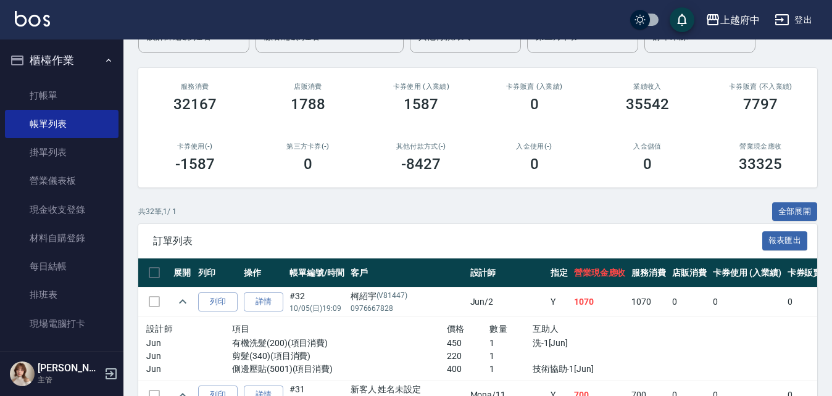
scroll to position [0, 0]
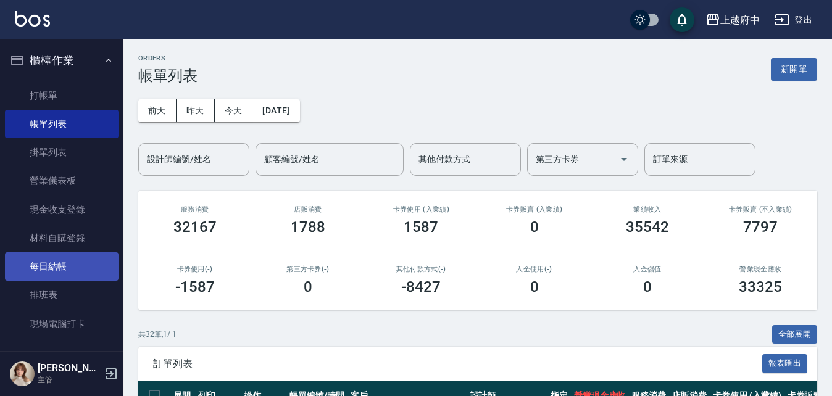
click at [56, 268] on link "每日結帳" at bounding box center [62, 267] width 114 height 28
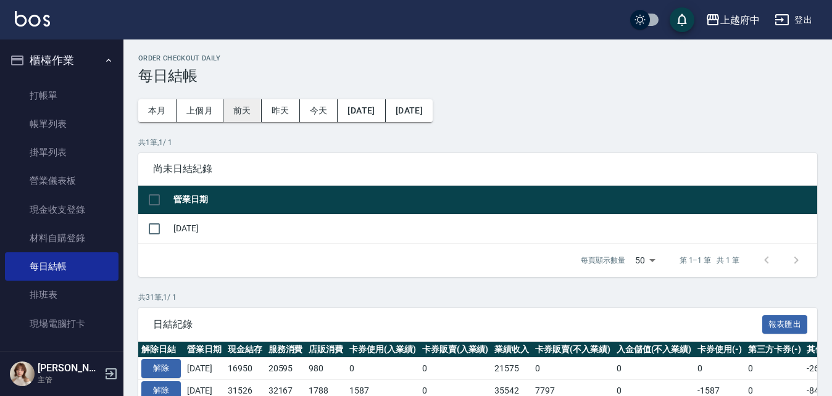
click at [238, 111] on button "前天" at bounding box center [243, 110] width 38 height 23
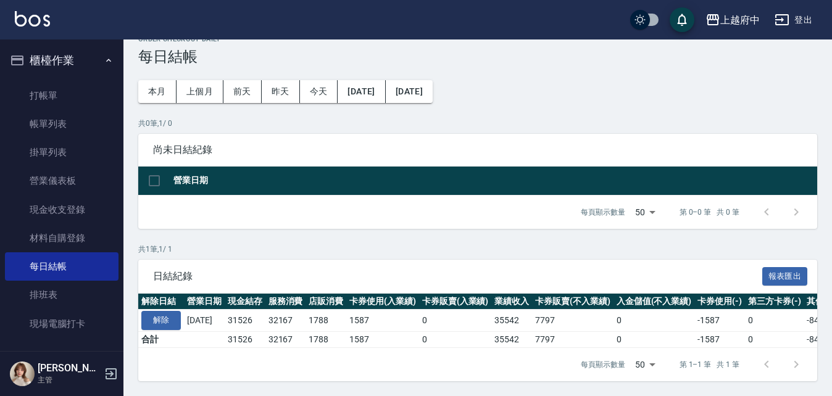
scroll to position [28, 0]
click at [167, 311] on button "解除" at bounding box center [161, 320] width 40 height 19
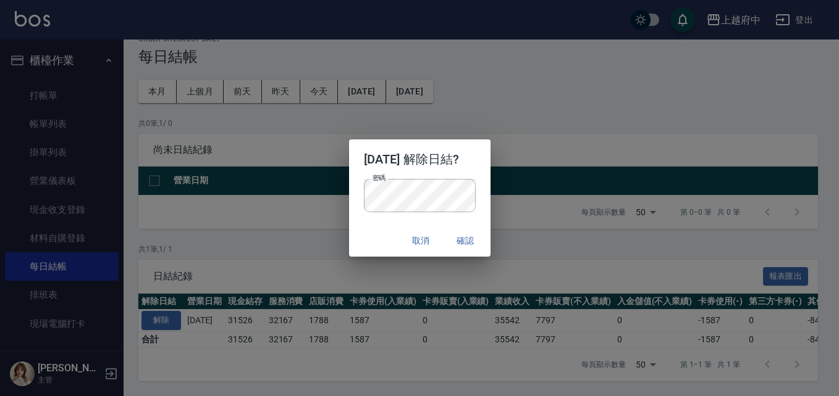
click at [361, 241] on div "取消 確認" at bounding box center [419, 241] width 141 height 33
click at [466, 238] on button "確認" at bounding box center [466, 241] width 40 height 23
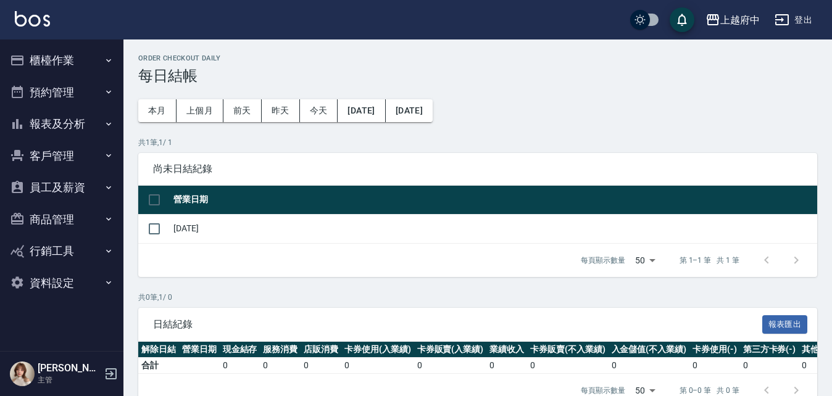
click at [54, 58] on button "櫃檯作業" at bounding box center [62, 60] width 114 height 32
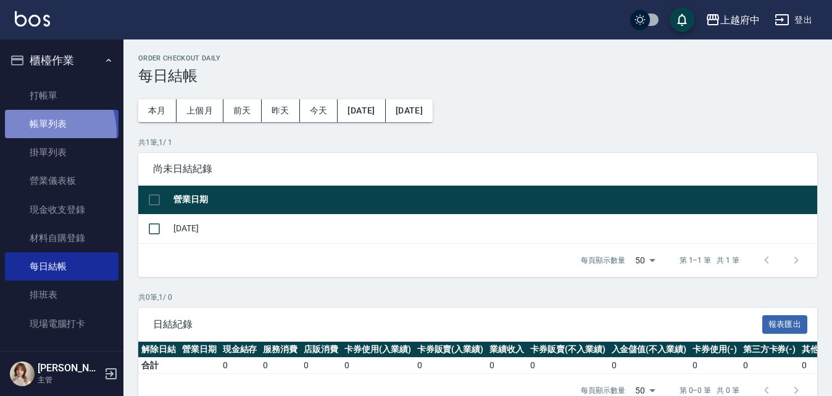
click at [40, 133] on link "帳單列表" at bounding box center [62, 124] width 114 height 28
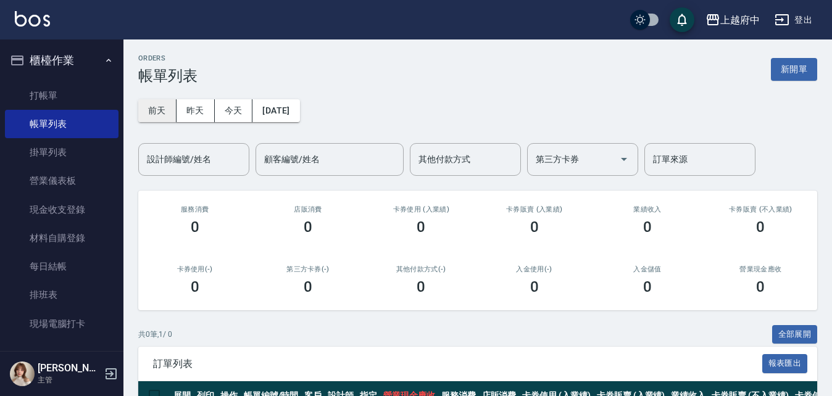
click at [157, 108] on button "前天" at bounding box center [157, 110] width 38 height 23
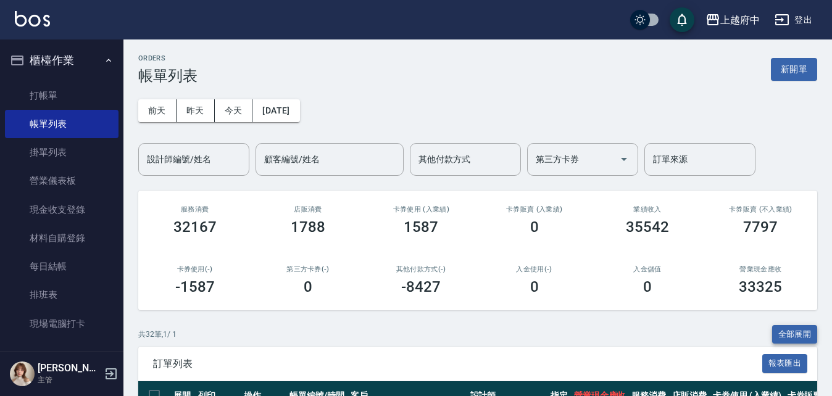
click at [792, 333] on button "全部展開" at bounding box center [796, 334] width 46 height 19
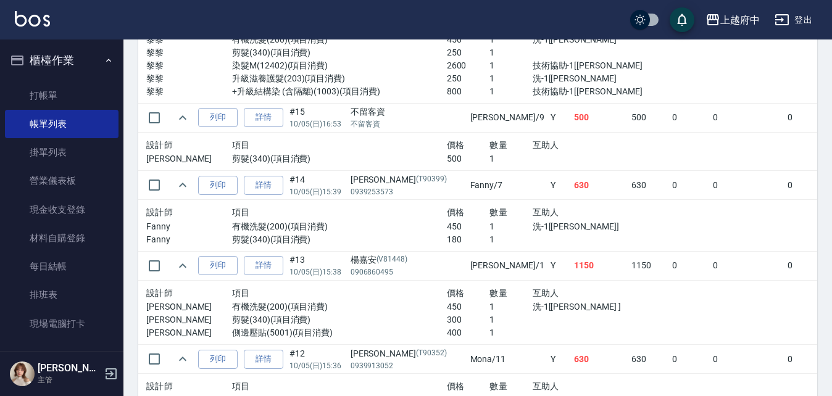
scroll to position [1791, 0]
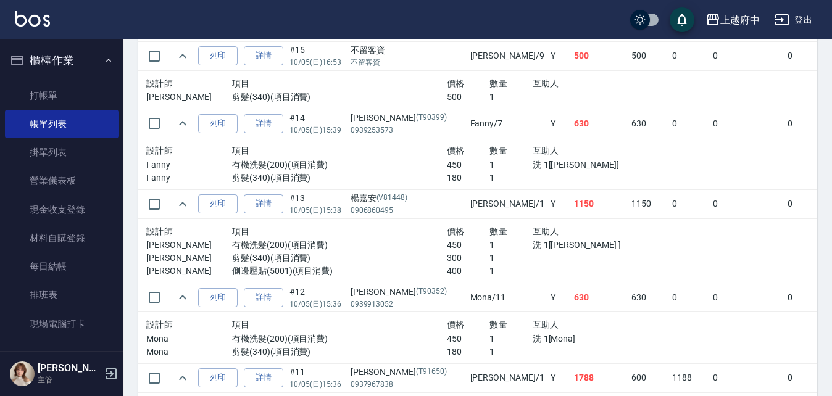
click at [257, 205] on link "詳情" at bounding box center [264, 204] width 40 height 19
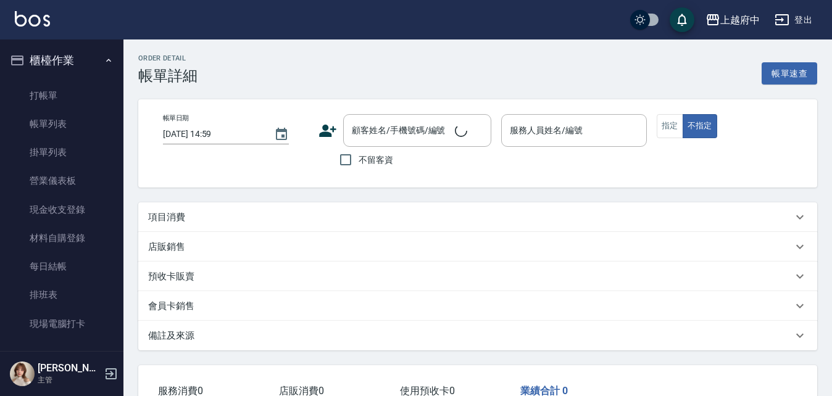
type input "[DATE] 15:38"
type input "[PERSON_NAME] -1"
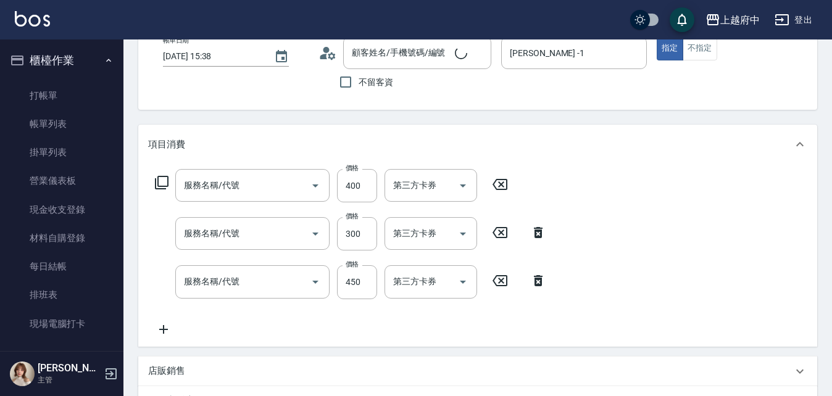
type input "側邊壓貼(5001)"
type input "剪髮(340)"
type input "有機洗髮(200)"
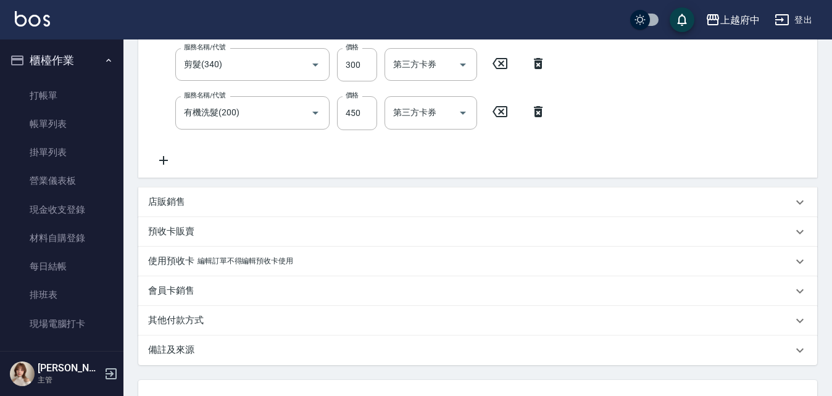
scroll to position [124, 0]
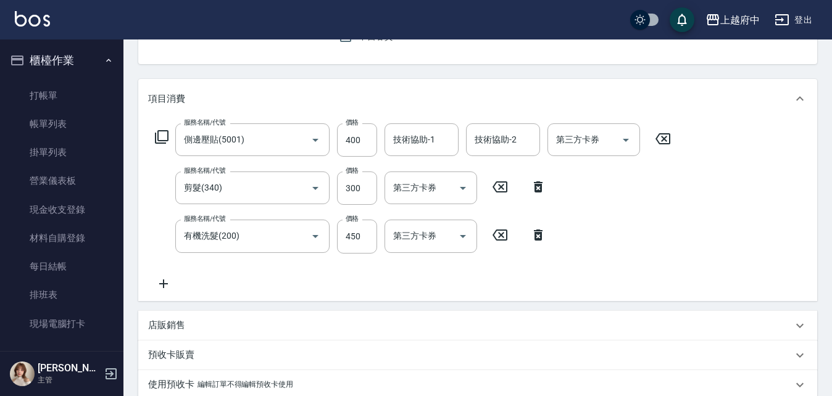
type input "[PERSON_NAME]/0906860495/V81448"
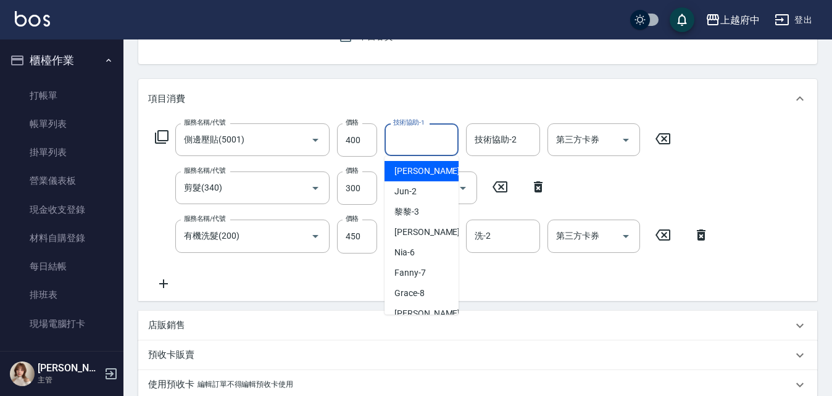
click at [419, 142] on input "技術協助-1" at bounding box center [421, 140] width 63 height 22
type input "[PERSON_NAME] -1"
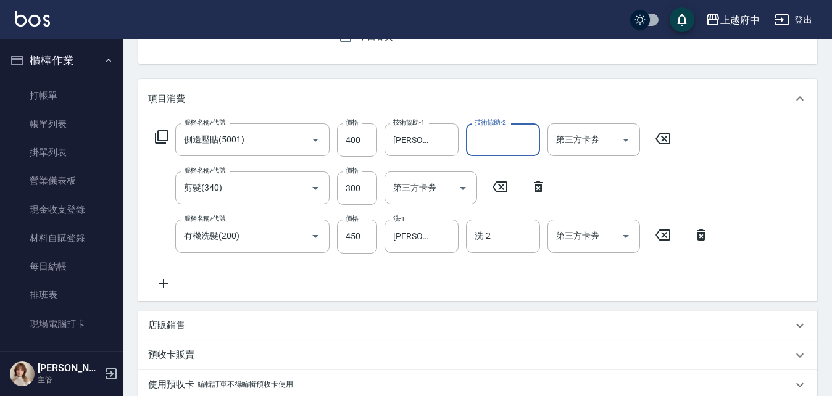
click at [521, 287] on div "服務名稱/代號 側邊壓貼(5001) 服務名稱/代號 價格 400 價格 技術協助-1 [PERSON_NAME] -1 技術協助-1 技術協助-2 技術協助…" at bounding box center [432, 207] width 569 height 167
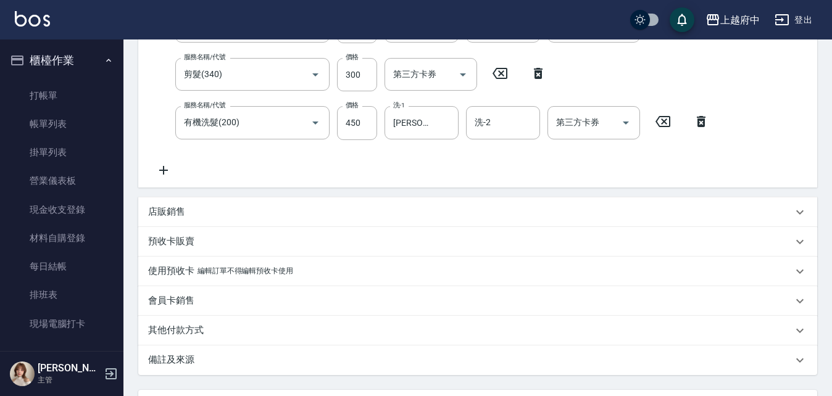
scroll to position [350, 0]
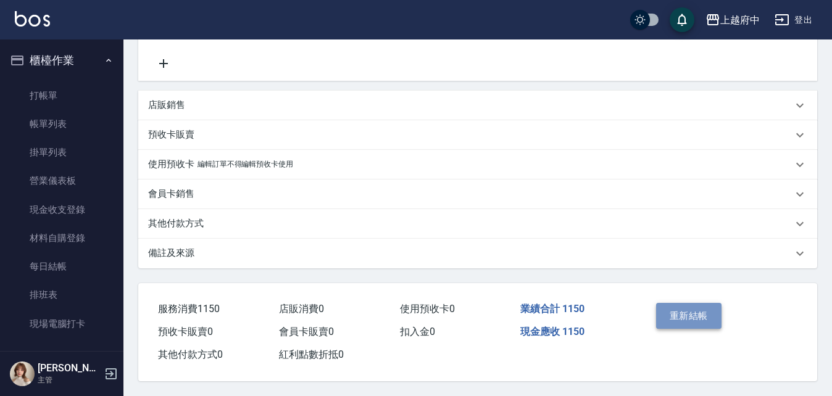
click at [673, 314] on button "重新結帳" at bounding box center [688, 316] width 65 height 26
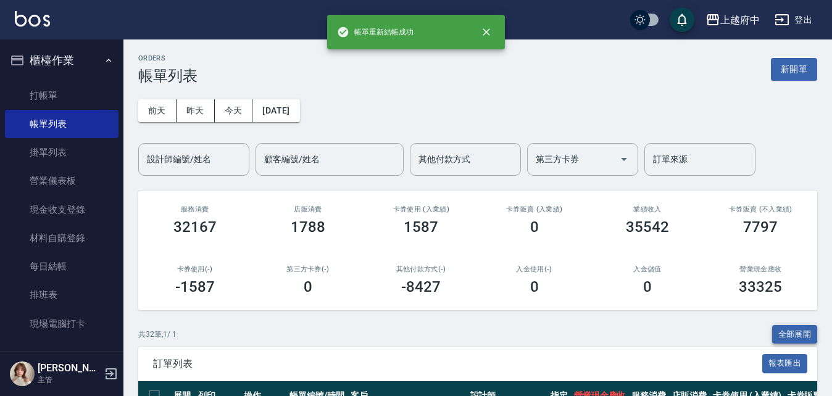
click at [787, 332] on button "全部展開" at bounding box center [796, 334] width 46 height 19
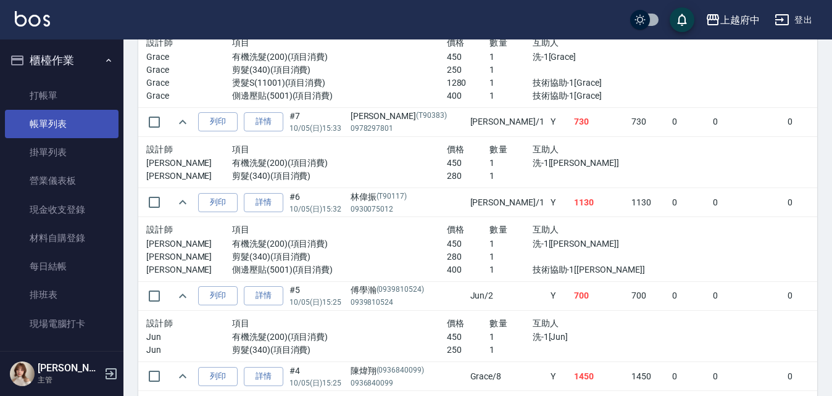
scroll to position [2223, 0]
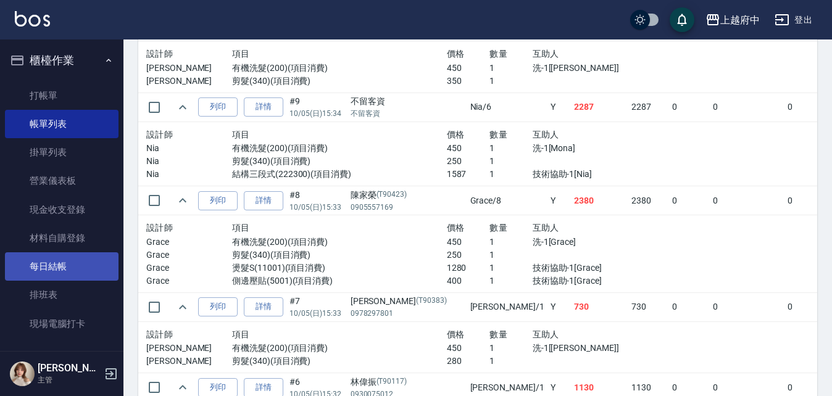
click at [57, 275] on link "每日結帳" at bounding box center [62, 267] width 114 height 28
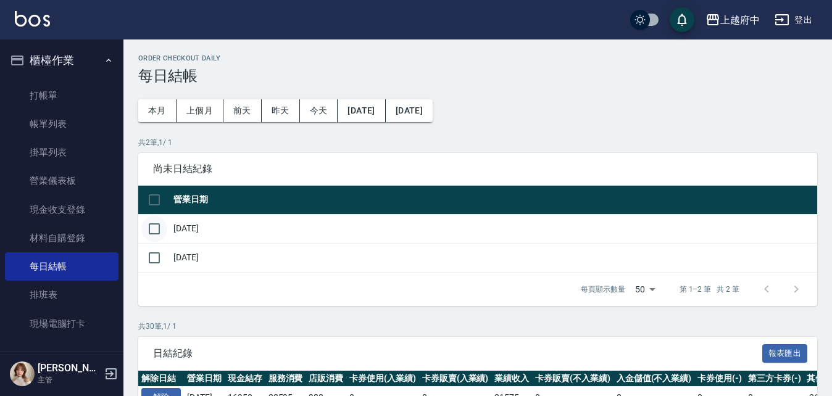
click at [158, 230] on input "checkbox" at bounding box center [154, 229] width 26 height 26
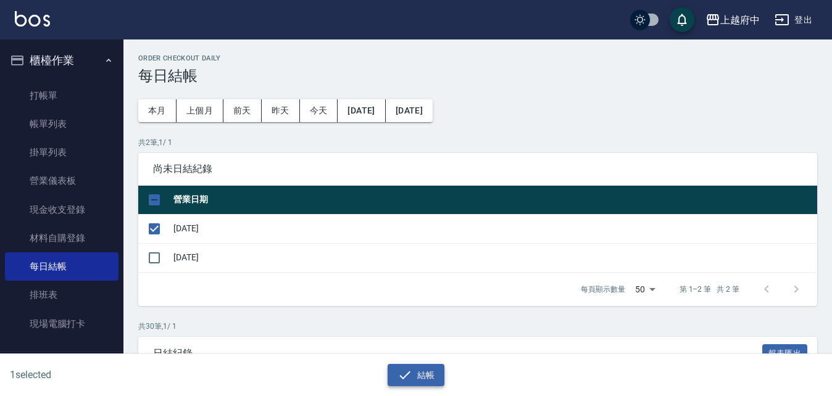
click at [424, 375] on button "結帳" at bounding box center [416, 375] width 57 height 23
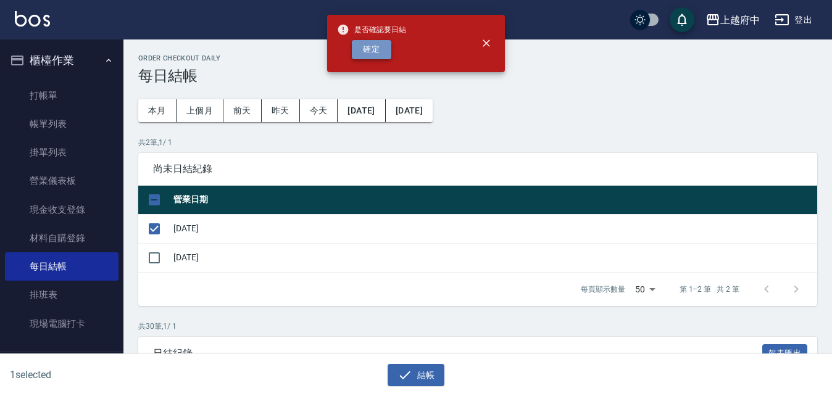
click at [366, 46] on button "確定" at bounding box center [372, 49] width 40 height 19
checkbox input "false"
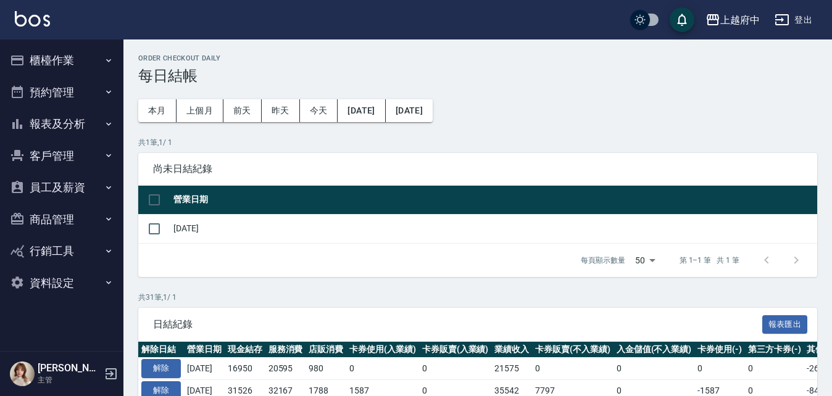
click at [62, 60] on button "櫃檯作業" at bounding box center [62, 60] width 114 height 32
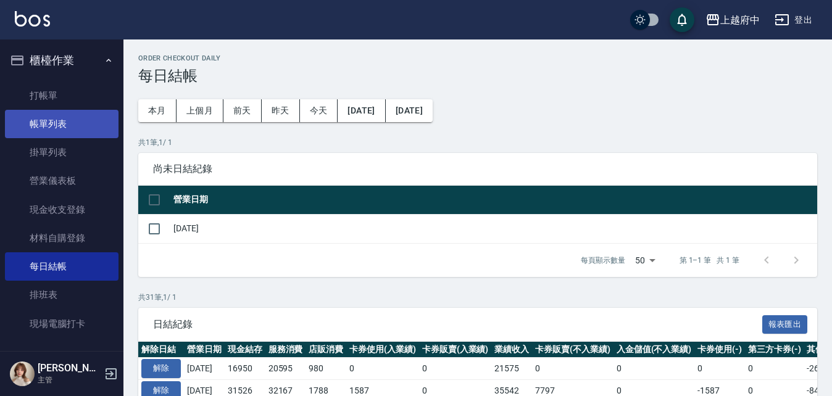
drag, startPoint x: 50, startPoint y: 117, endPoint x: 72, endPoint y: 129, distance: 24.6
click at [50, 117] on link "帳單列表" at bounding box center [62, 124] width 114 height 28
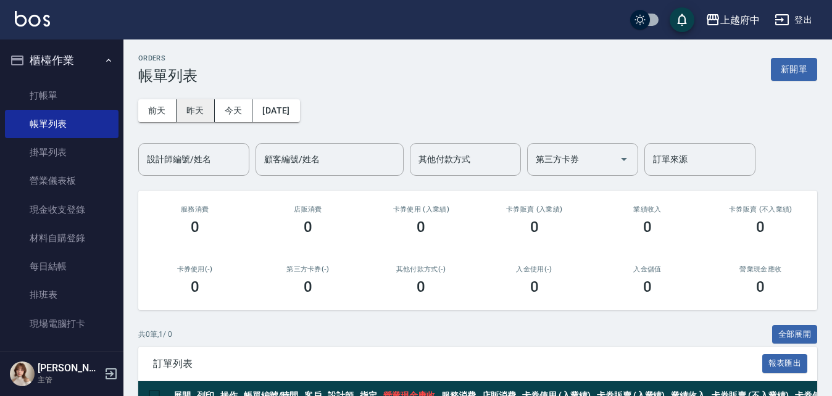
click at [206, 104] on button "昨天" at bounding box center [196, 110] width 38 height 23
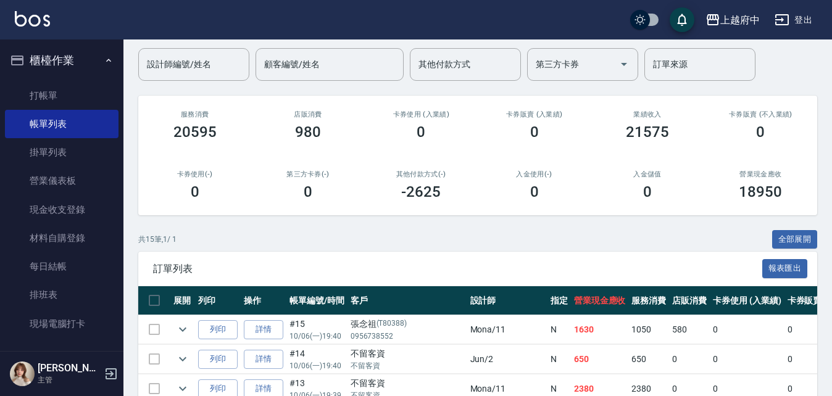
scroll to position [124, 0]
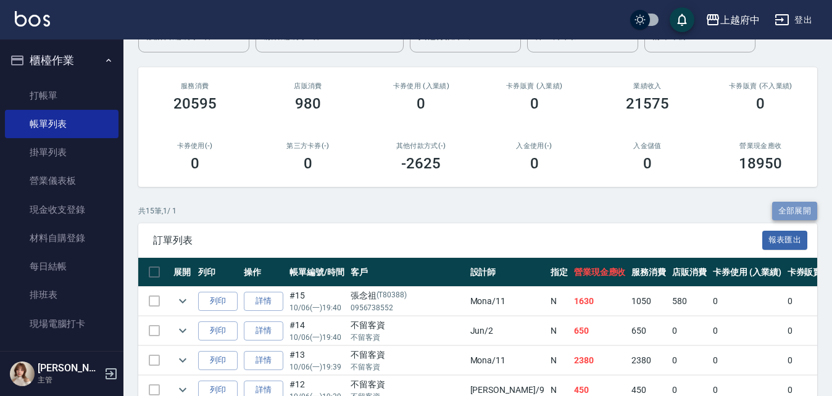
click at [804, 207] on button "全部展開" at bounding box center [796, 211] width 46 height 19
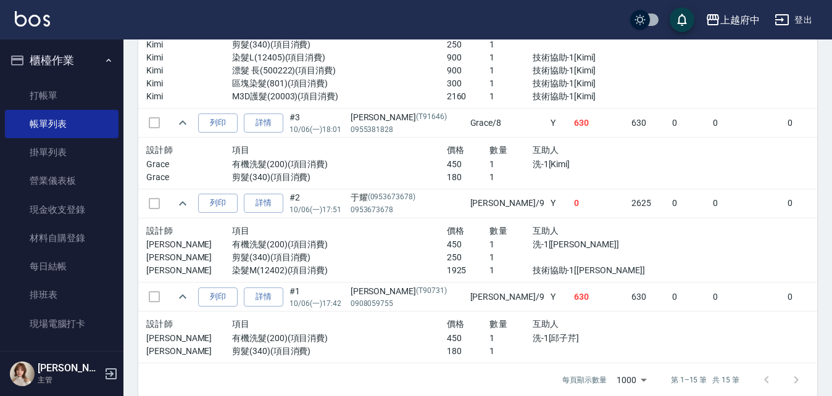
scroll to position [1420, 0]
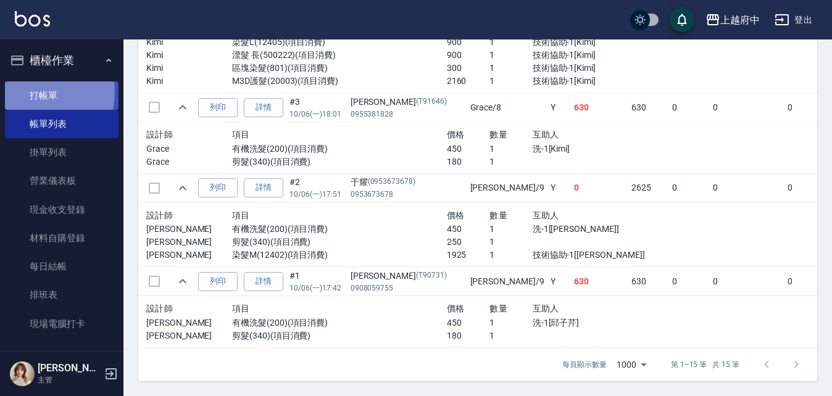
click at [38, 92] on link "打帳單" at bounding box center [62, 96] width 114 height 28
